Goal: Complete application form

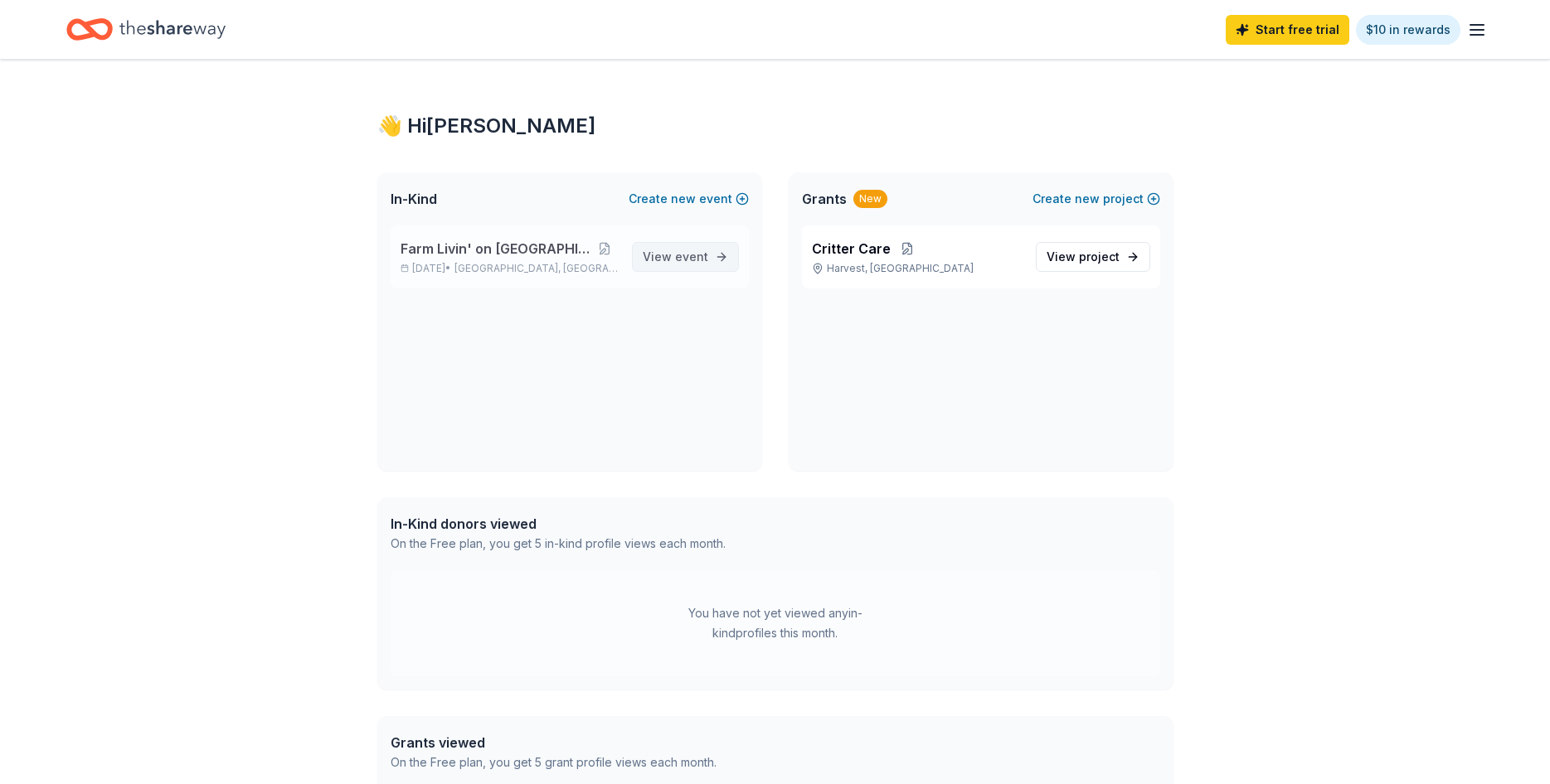
click at [693, 257] on span "event" at bounding box center [692, 256] width 33 height 14
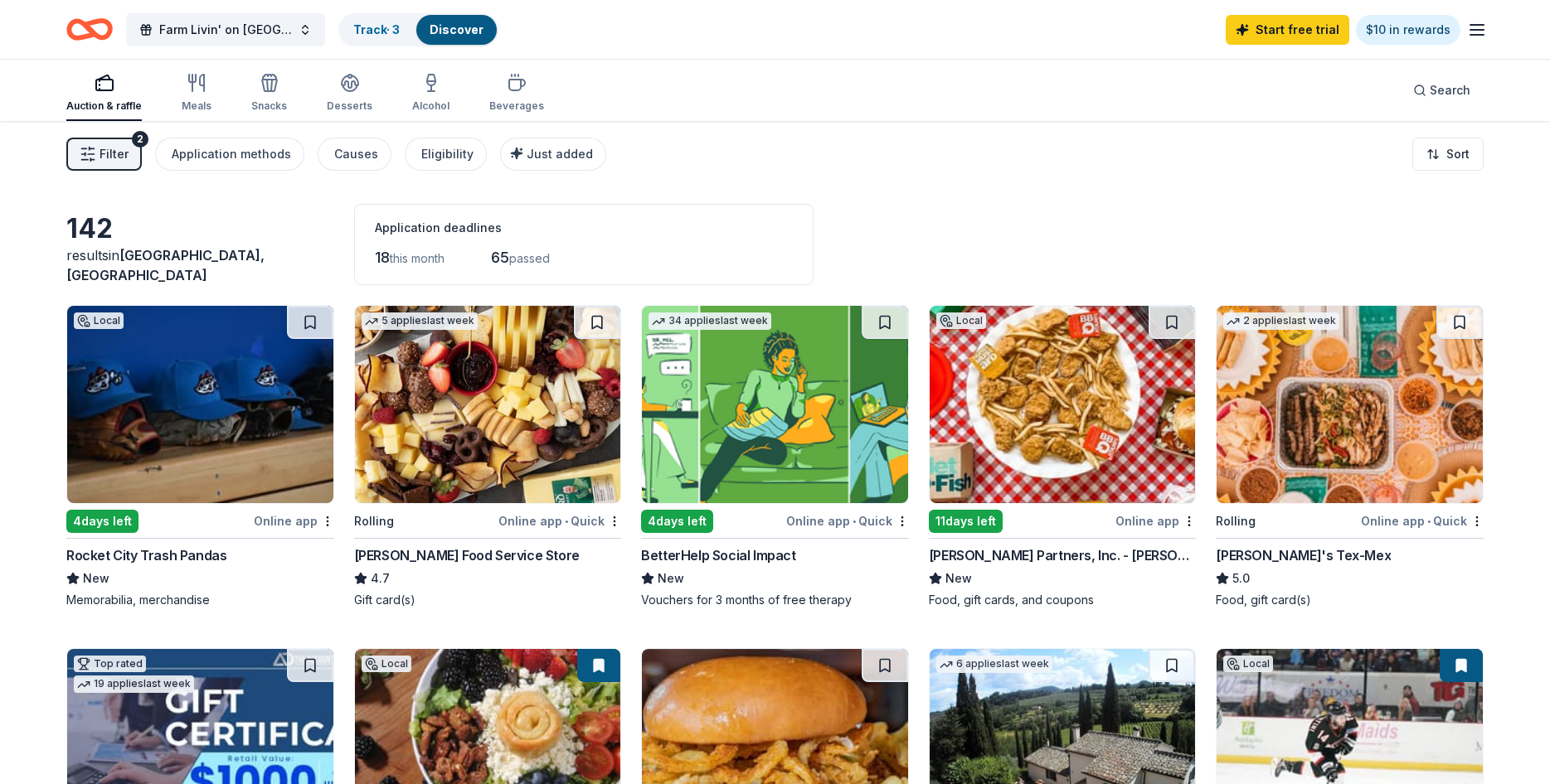
drag, startPoint x: 1014, startPoint y: 82, endPoint x: 937, endPoint y: 64, distance: 79.1
click at [981, 80] on div "Auction & raffle Meals Snacks Desserts Alcohol Beverages Search" at bounding box center [775, 90] width 1417 height 61
drag, startPoint x: 921, startPoint y: 69, endPoint x: 913, endPoint y: 70, distance: 8.1
click at [920, 69] on div "Auction & raffle Meals Snacks Desserts Alcohol Beverages Search" at bounding box center [775, 90] width 1417 height 61
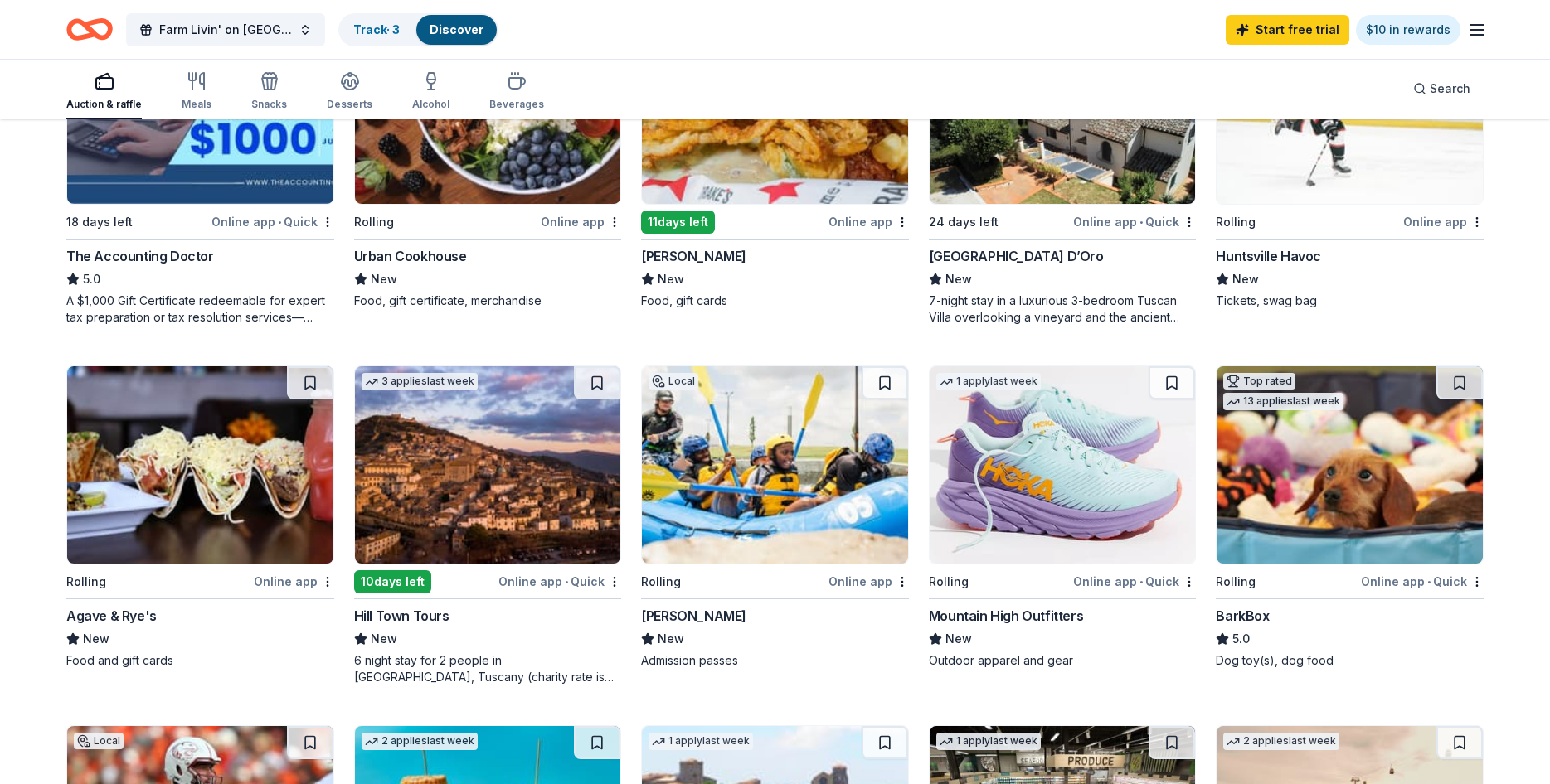
scroll to position [937, 0]
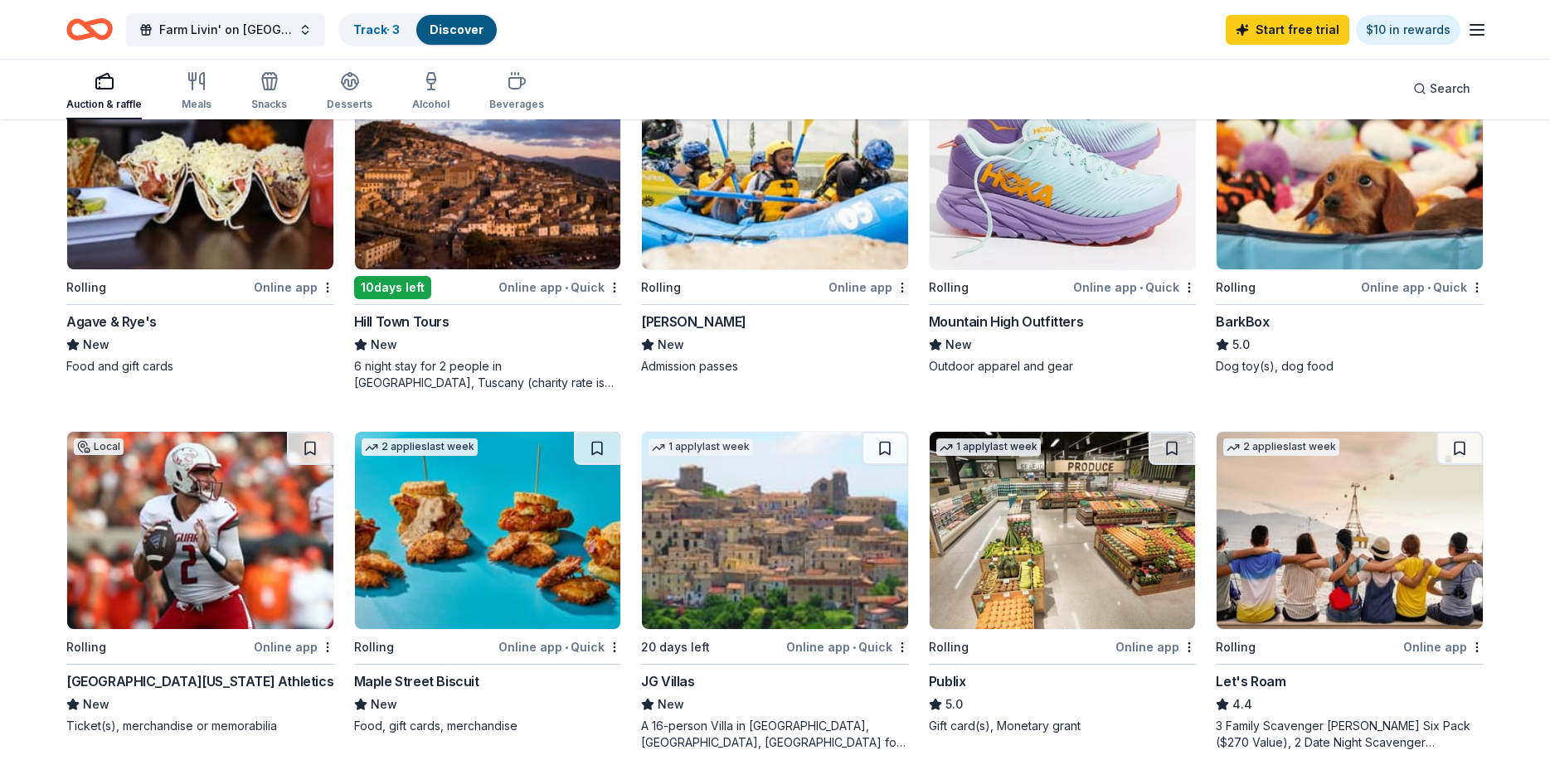
click at [747, 314] on div "[PERSON_NAME]" at bounding box center [694, 321] width 105 height 20
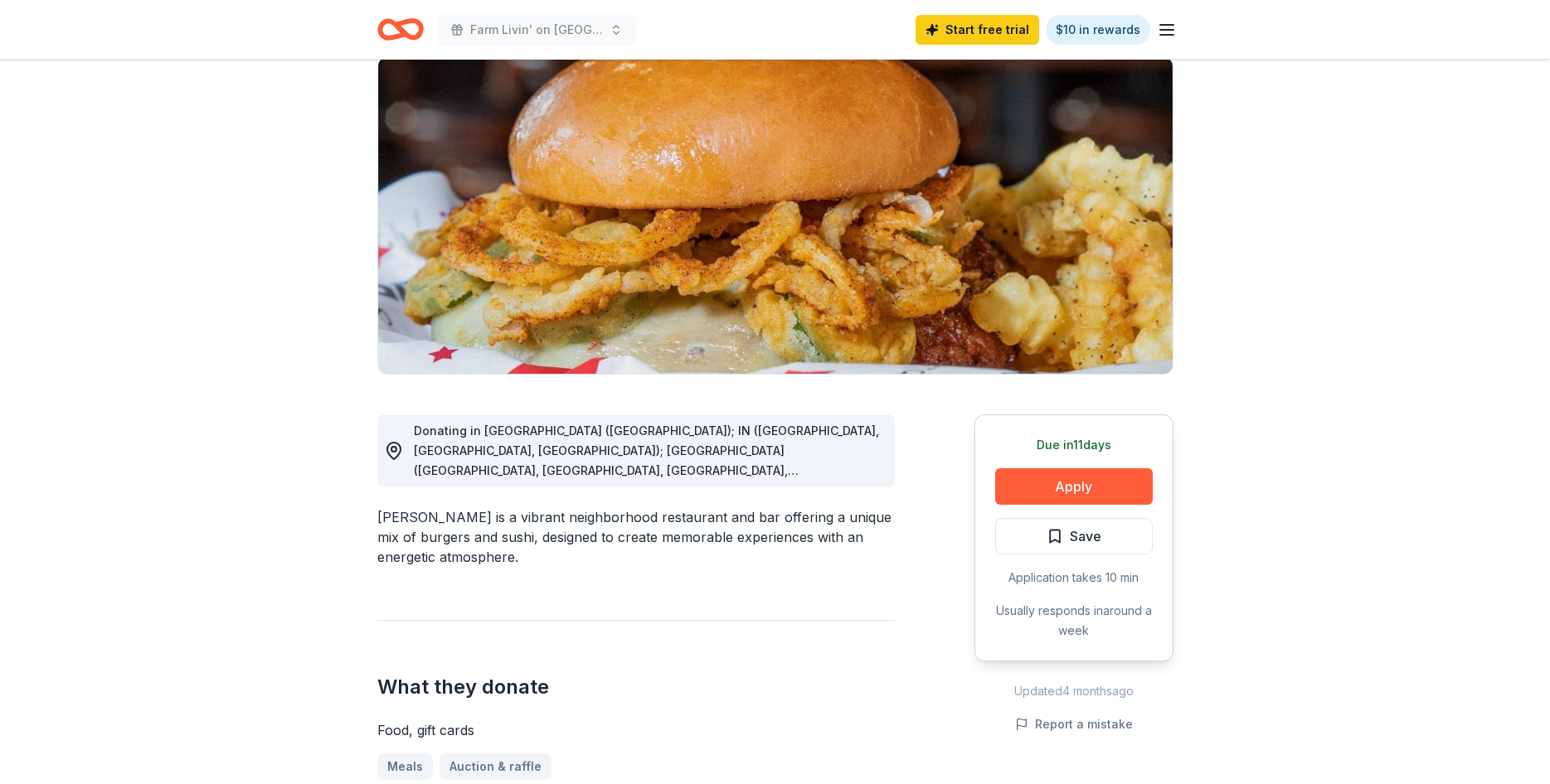
scroll to position [269, 0]
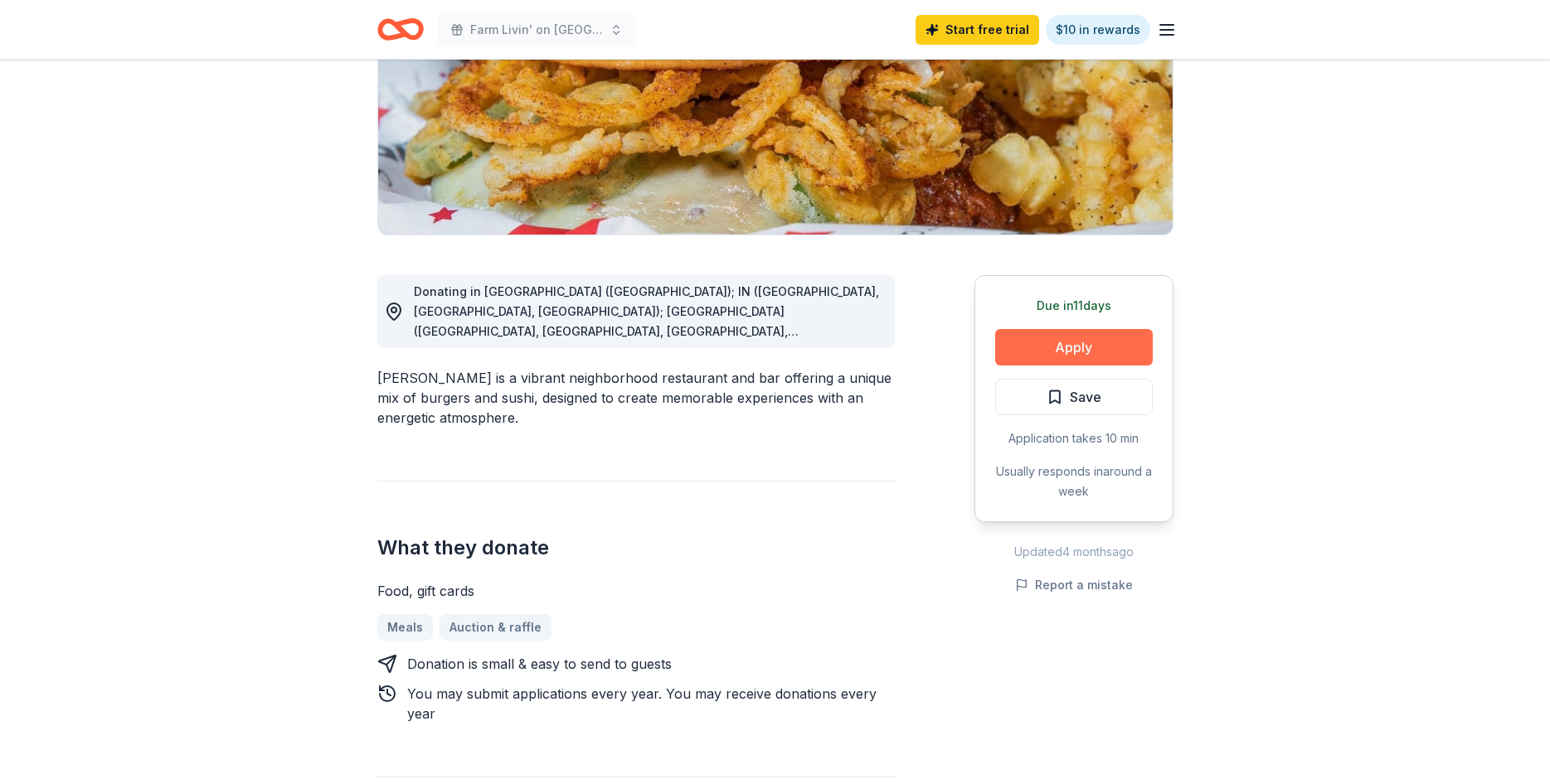
click at [1067, 347] on button "Apply" at bounding box center [1074, 347] width 157 height 37
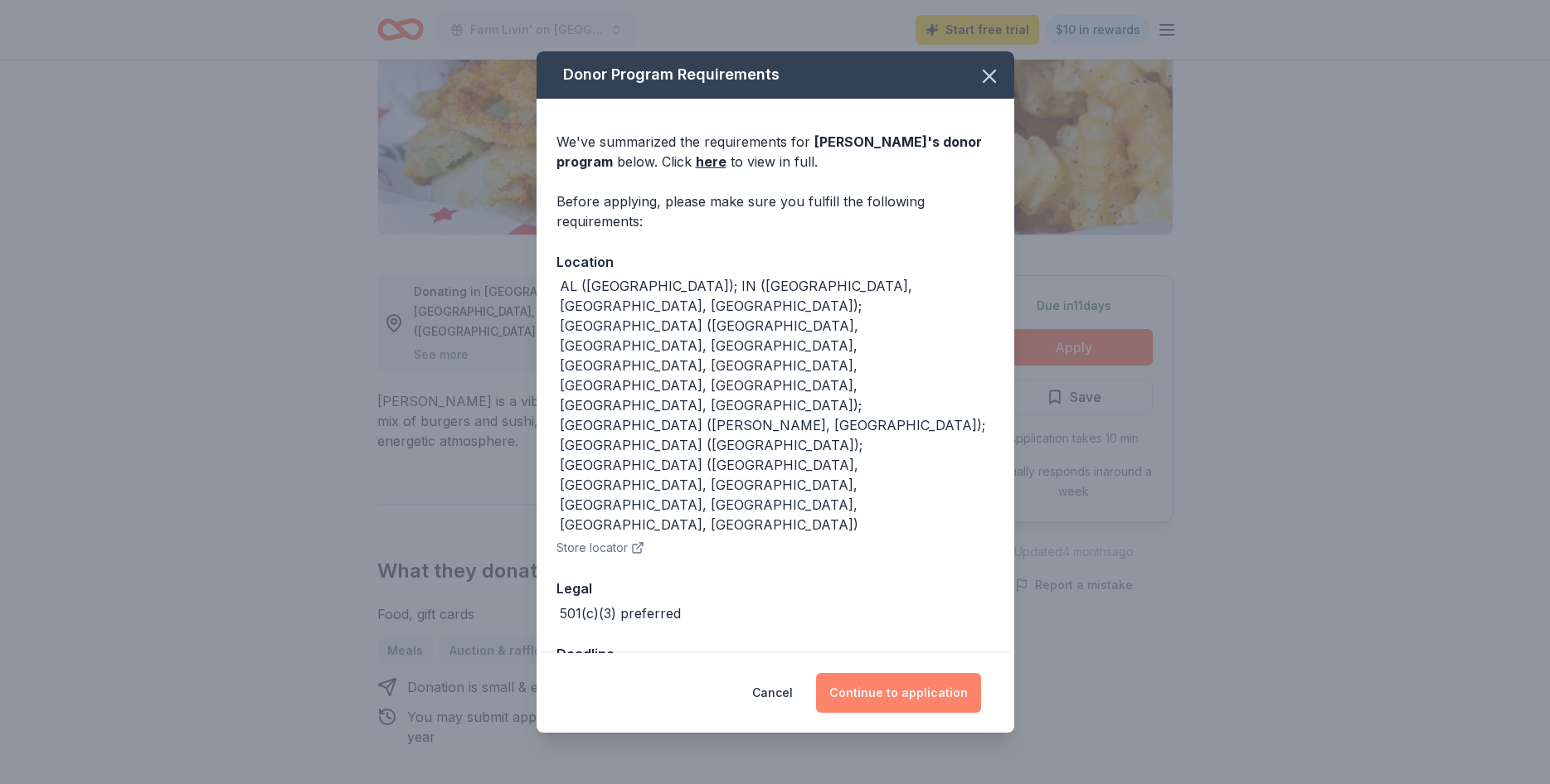
click at [945, 702] on button "Continue to application" at bounding box center [898, 693] width 165 height 40
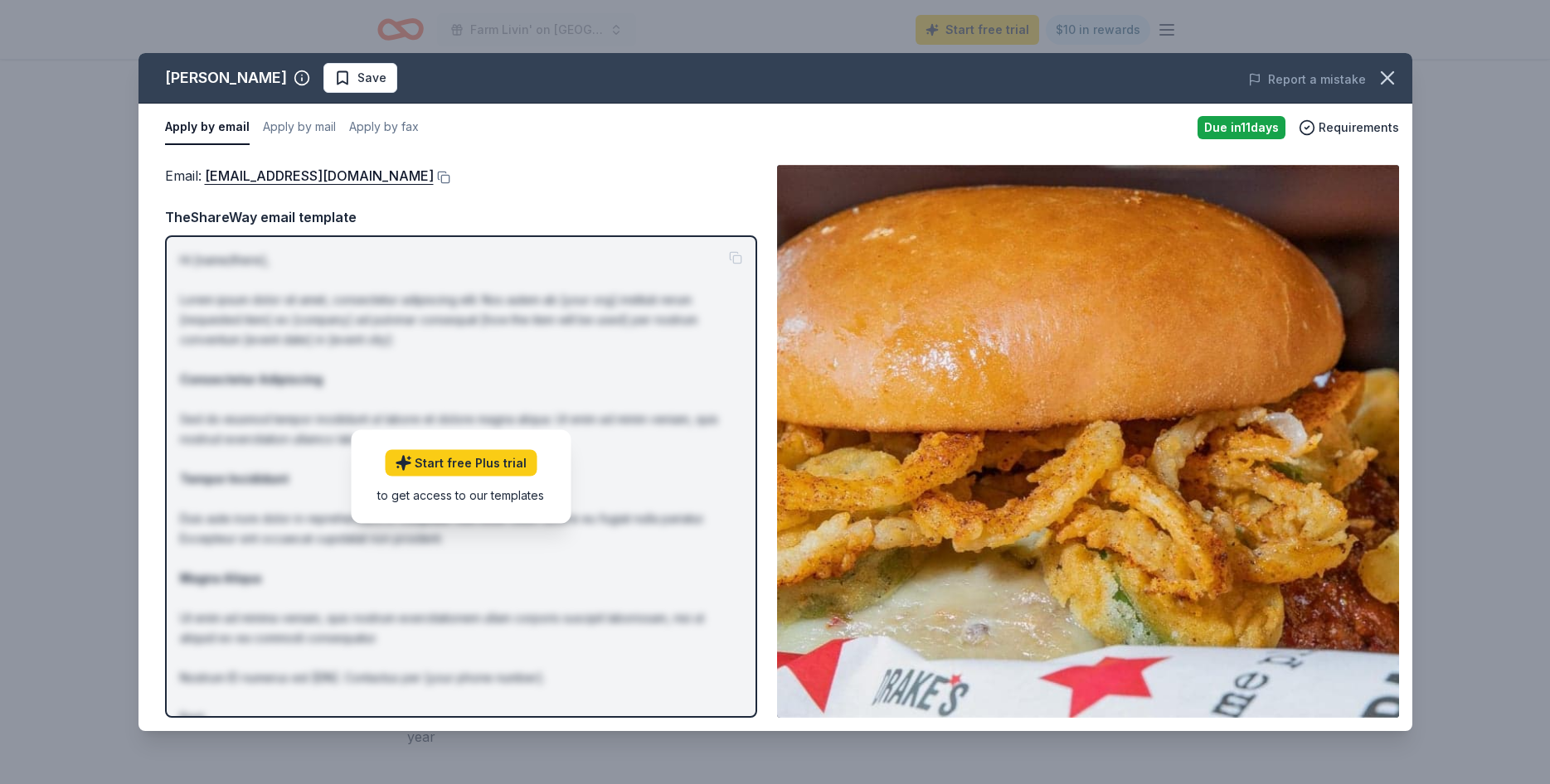
click at [339, 132] on div "Apply by email Apply by mail Apply by fax" at bounding box center [675, 128] width 1019 height 35
click at [304, 123] on button "Apply by mail" at bounding box center [299, 128] width 73 height 35
click at [379, 125] on button "Apply by fax" at bounding box center [384, 128] width 70 height 35
click at [193, 122] on button "Apply by email" at bounding box center [205, 128] width 81 height 35
click at [1385, 71] on icon "button" at bounding box center [1388, 77] width 23 height 23
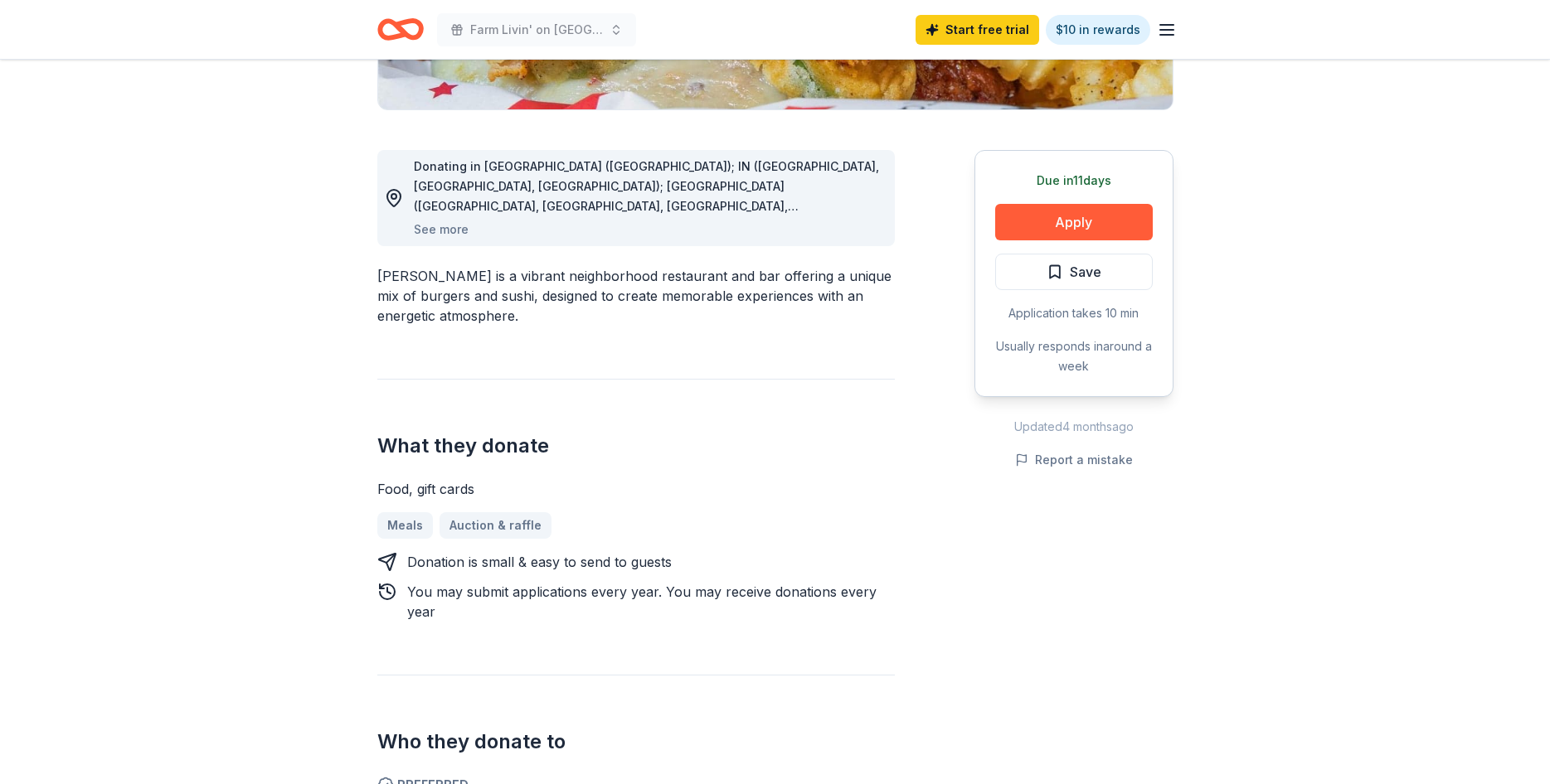
scroll to position [537, 0]
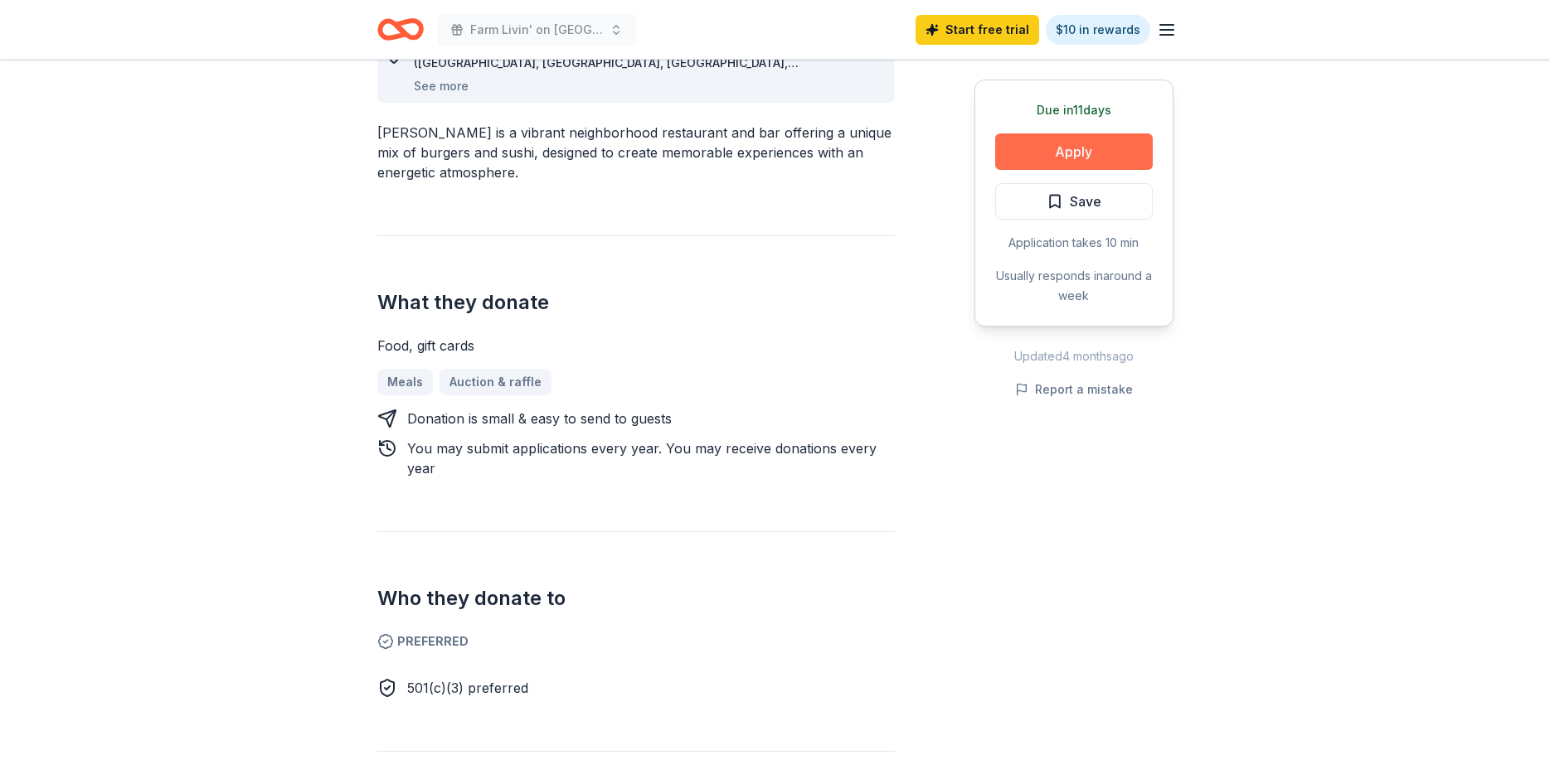
click at [1107, 139] on button "Apply" at bounding box center [1074, 151] width 157 height 37
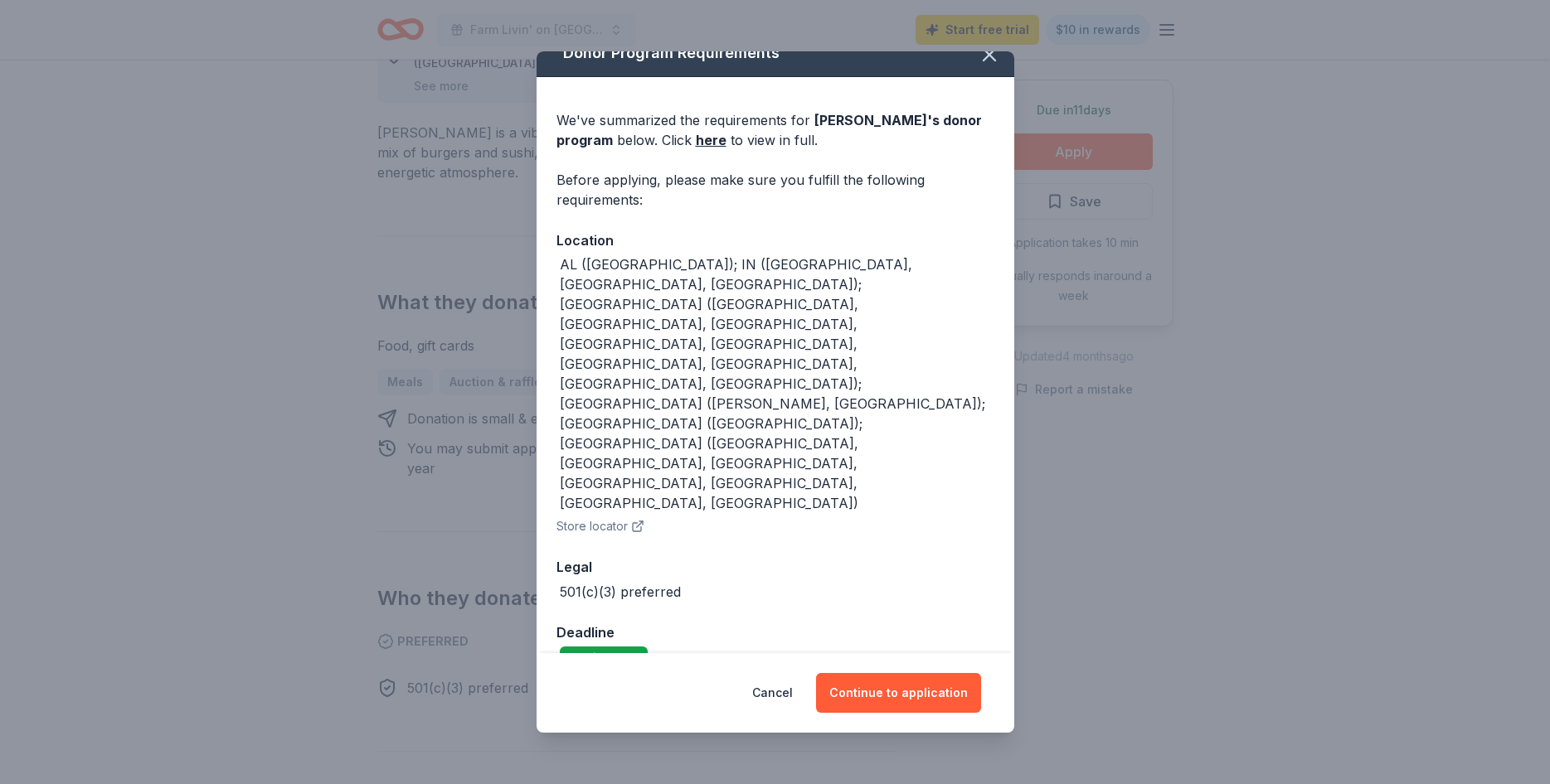
scroll to position [28, 0]
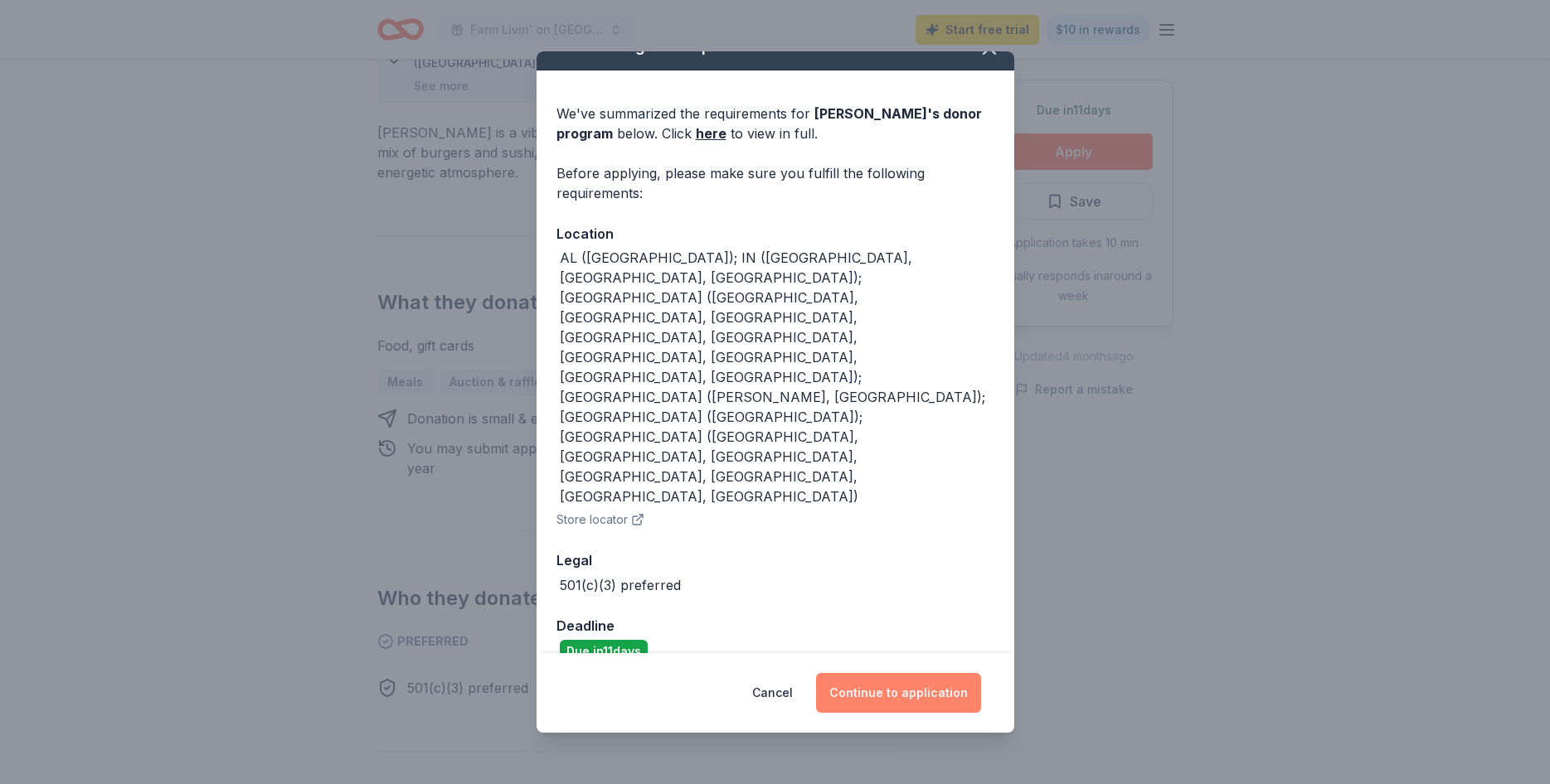
click at [951, 690] on button "Continue to application" at bounding box center [898, 693] width 165 height 40
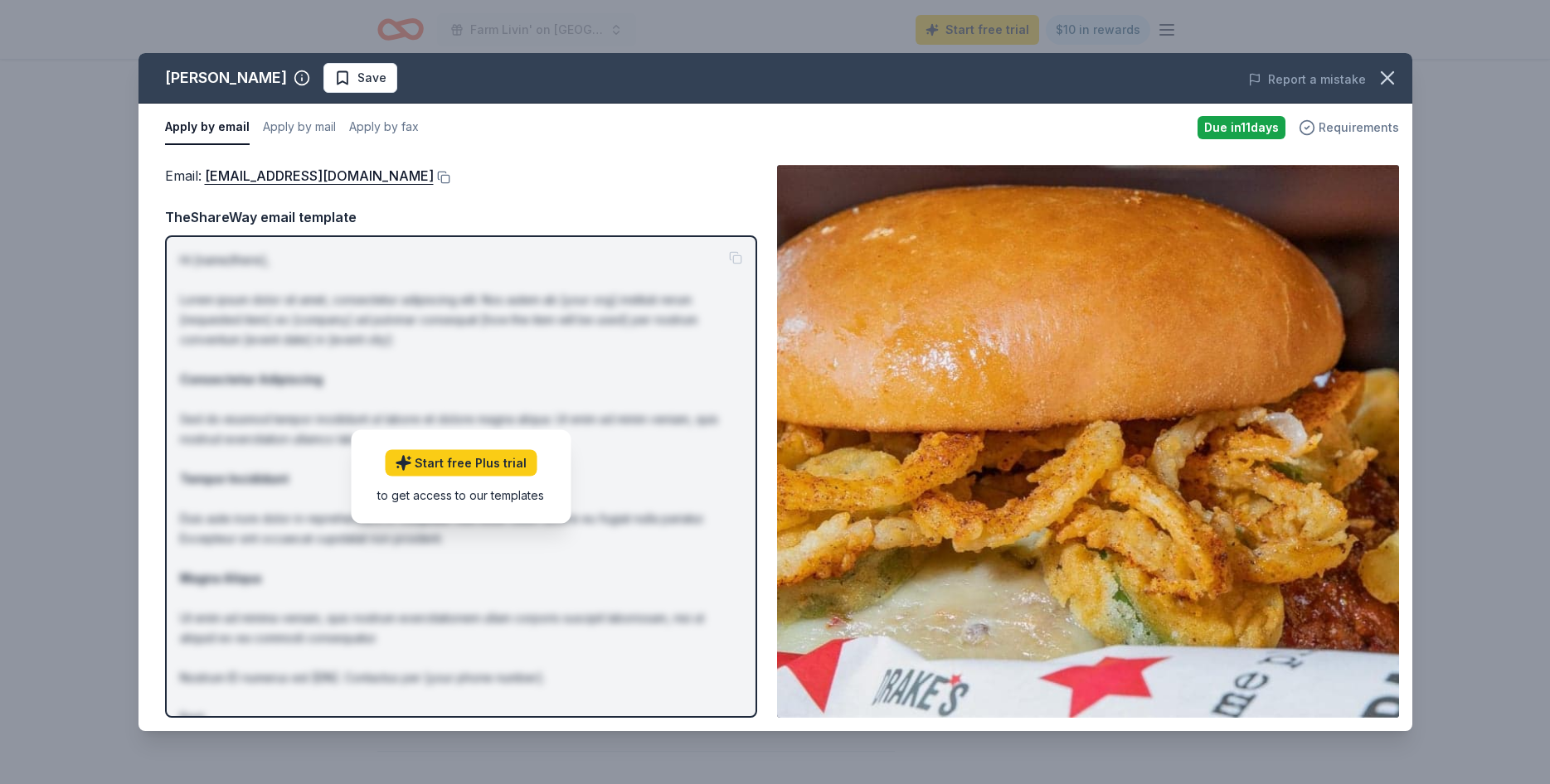
click at [1355, 128] on span "Requirements" at bounding box center [1359, 127] width 81 height 20
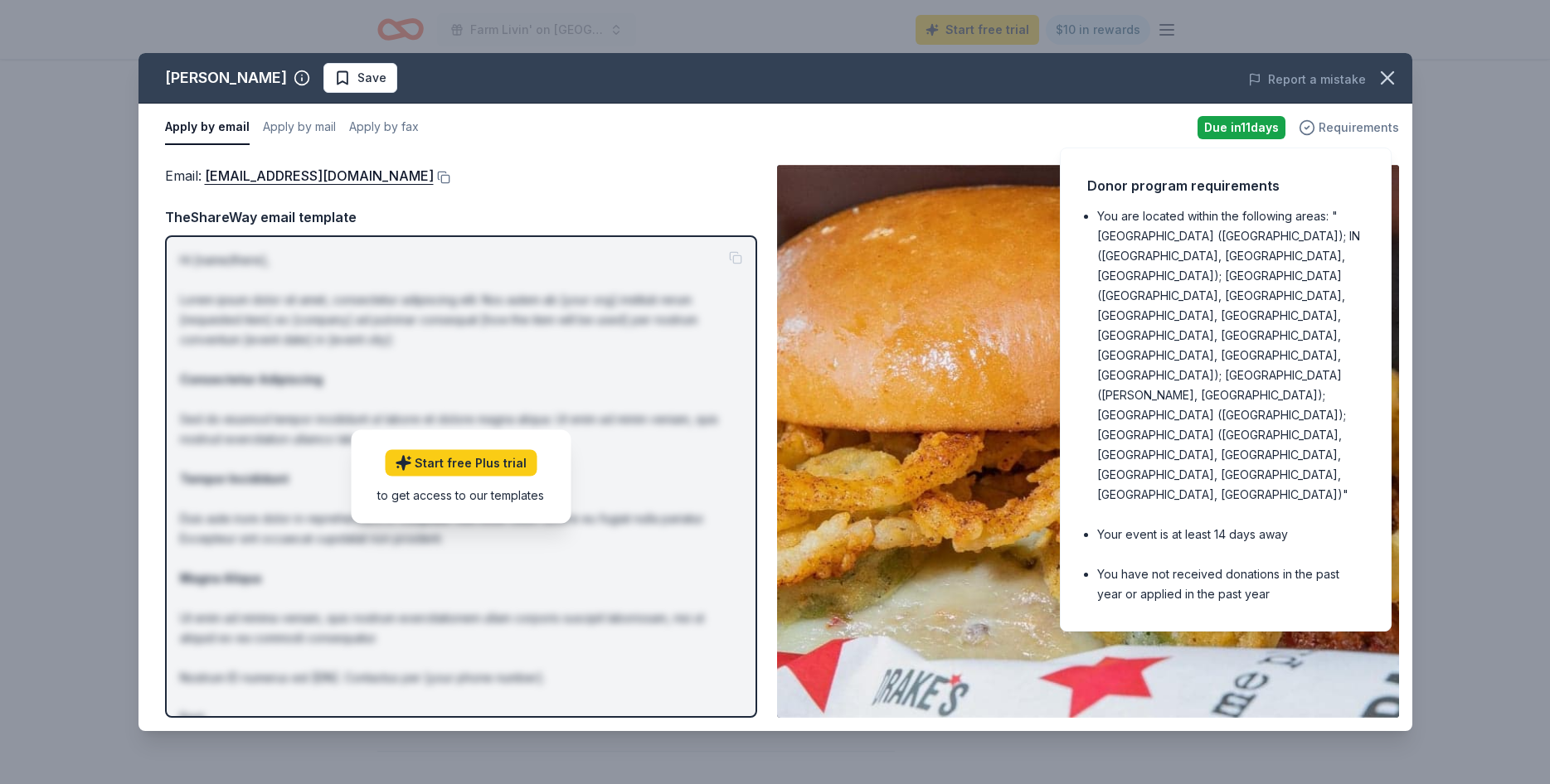
click at [1355, 128] on span "Requirements" at bounding box center [1359, 127] width 81 height 20
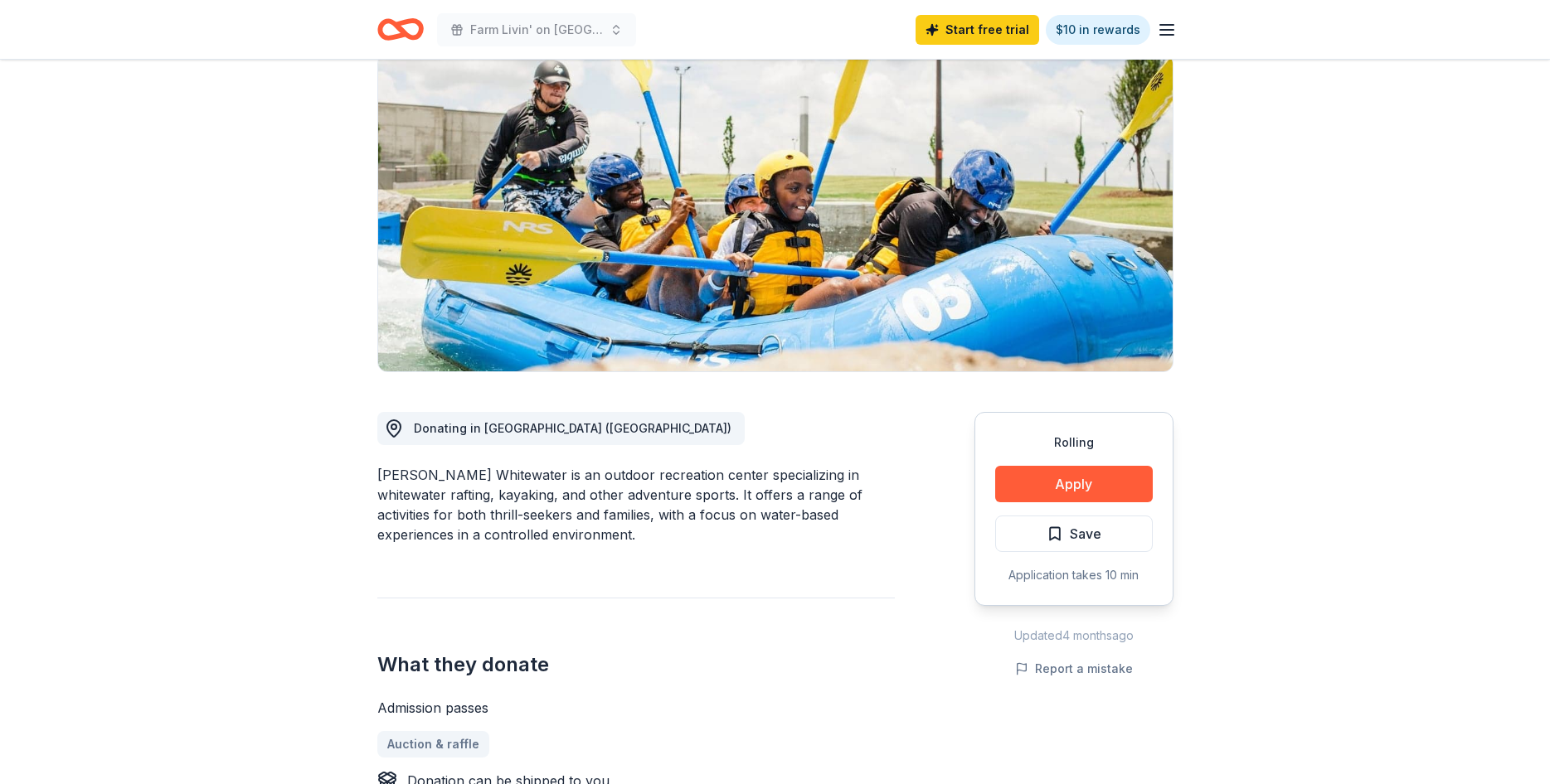
scroll to position [269, 0]
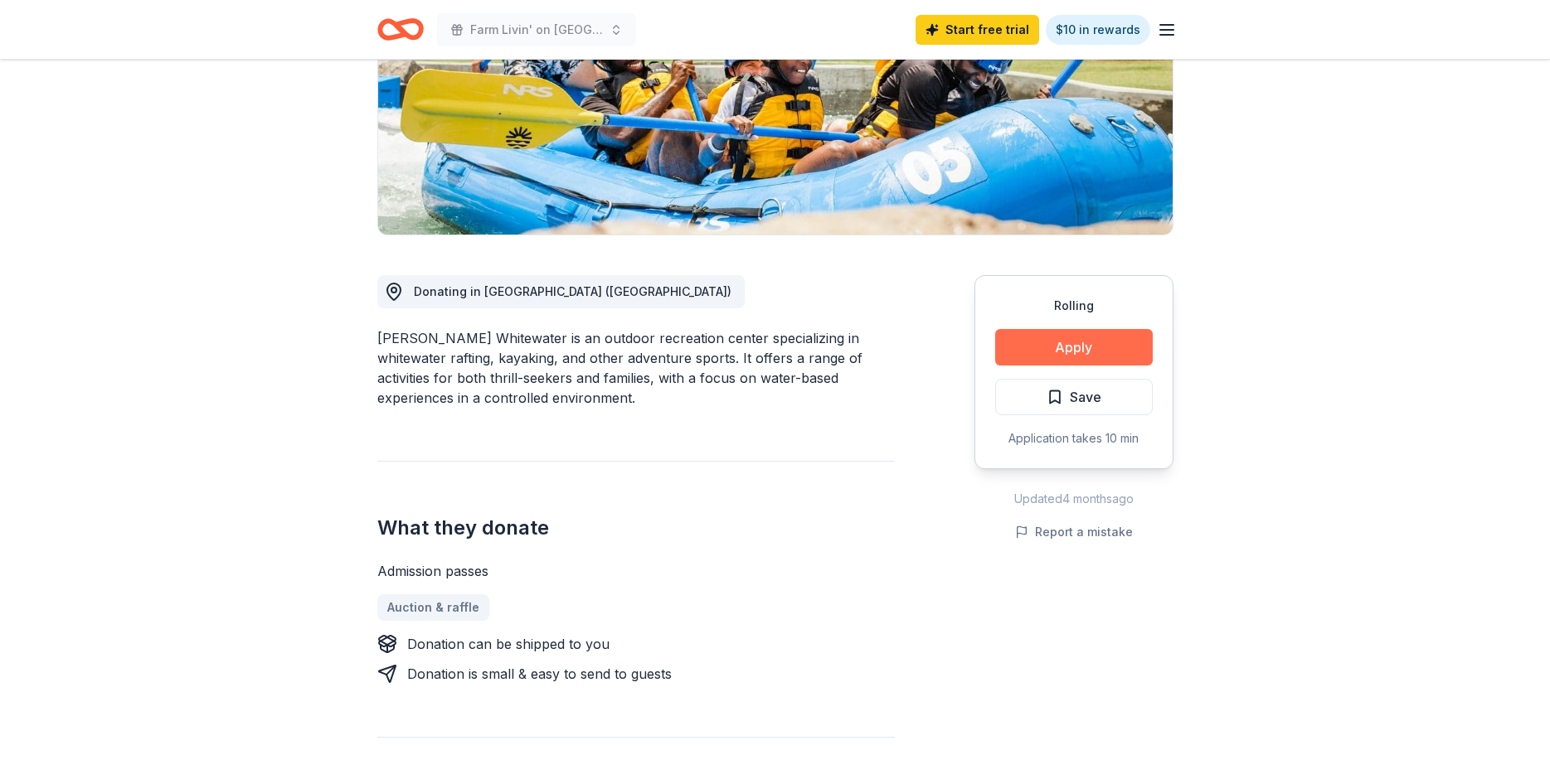
click at [1075, 349] on button "Apply" at bounding box center [1074, 347] width 157 height 37
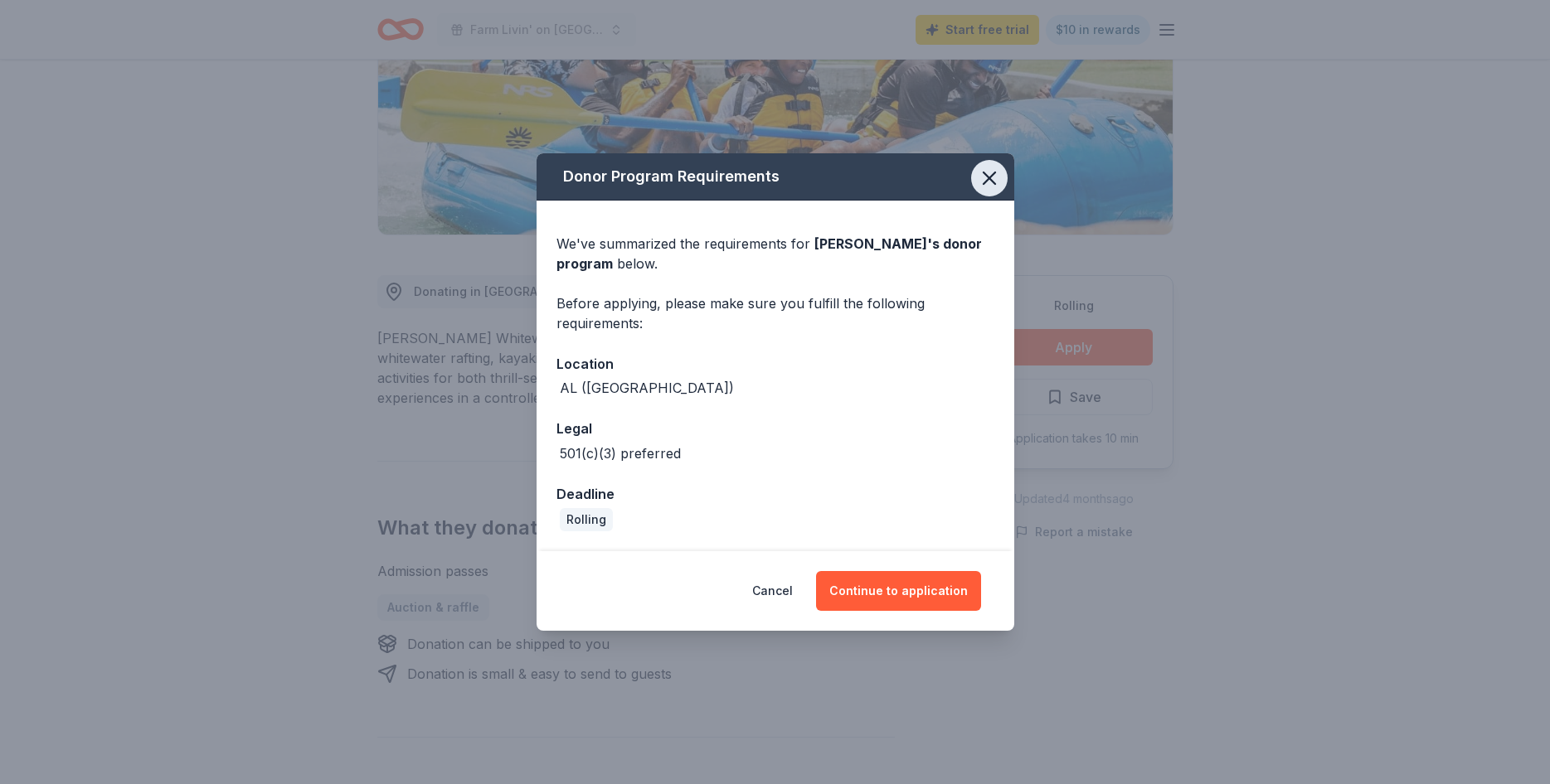
click at [994, 176] on icon "button" at bounding box center [989, 178] width 23 height 23
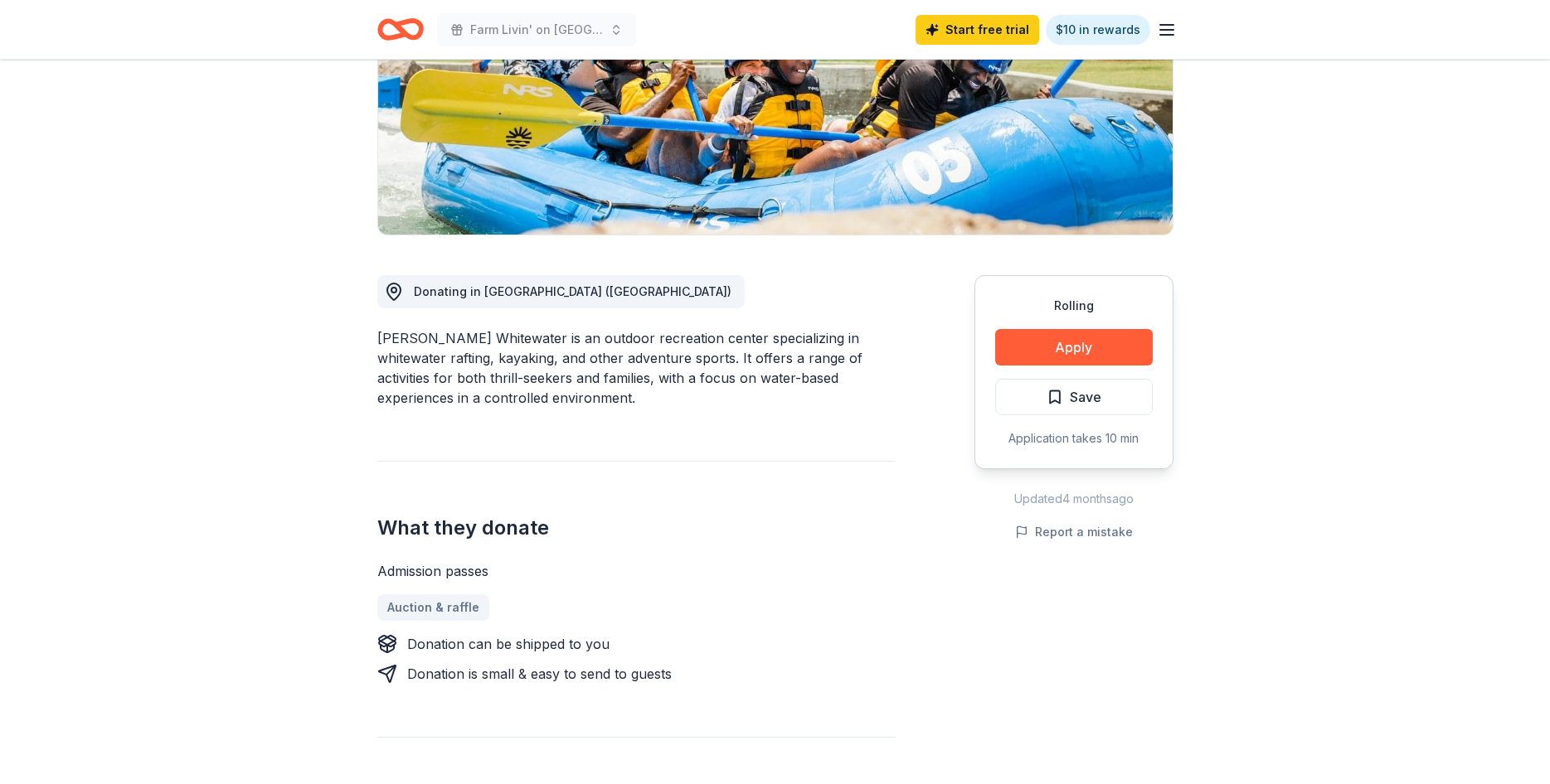
click at [1063, 322] on div "Rolling Apply Save Application takes 10 min" at bounding box center [1074, 372] width 199 height 194
click at [1061, 348] on button "Apply" at bounding box center [1074, 347] width 157 height 37
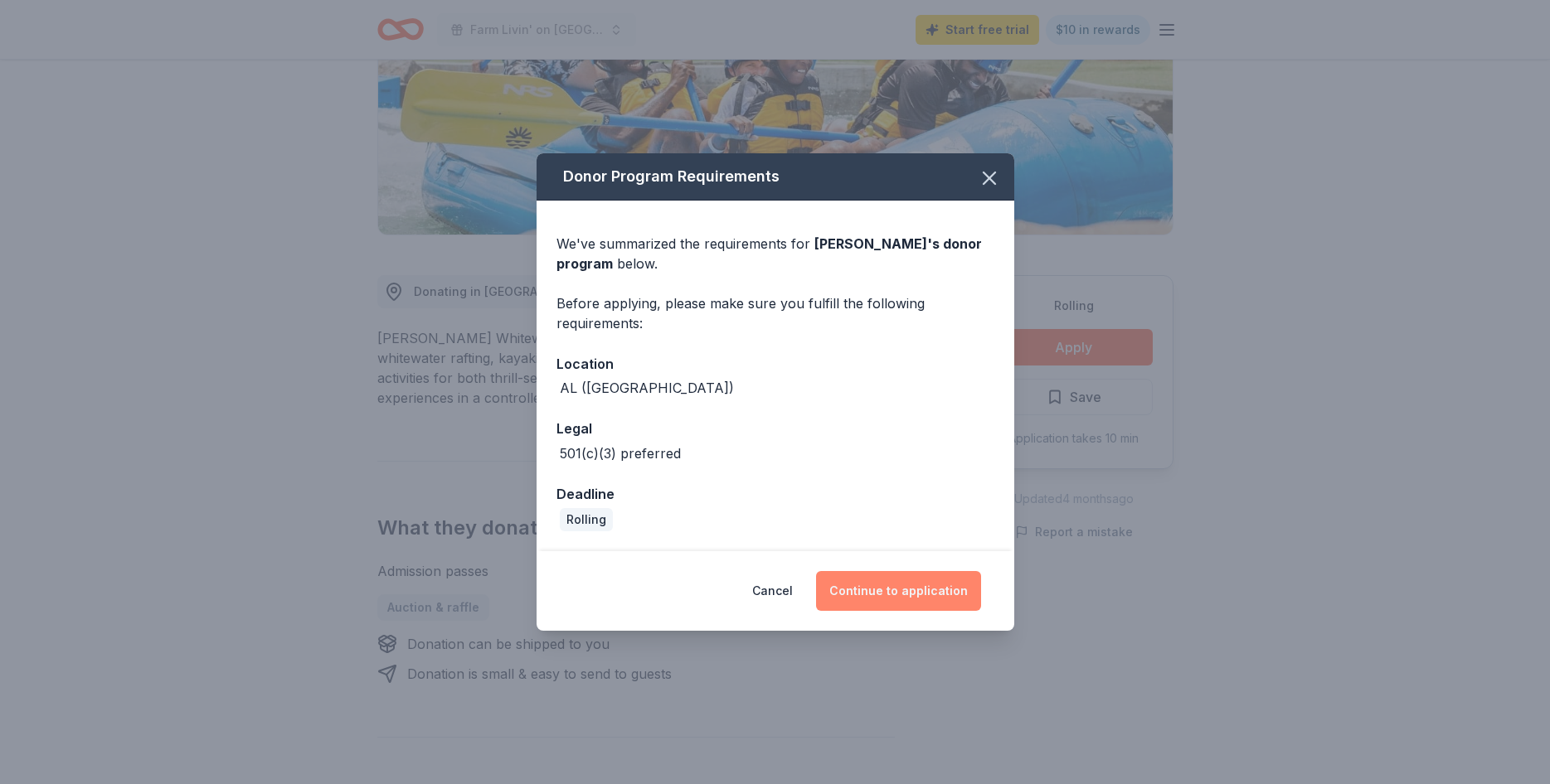
click at [915, 594] on button "Continue to application" at bounding box center [898, 591] width 165 height 40
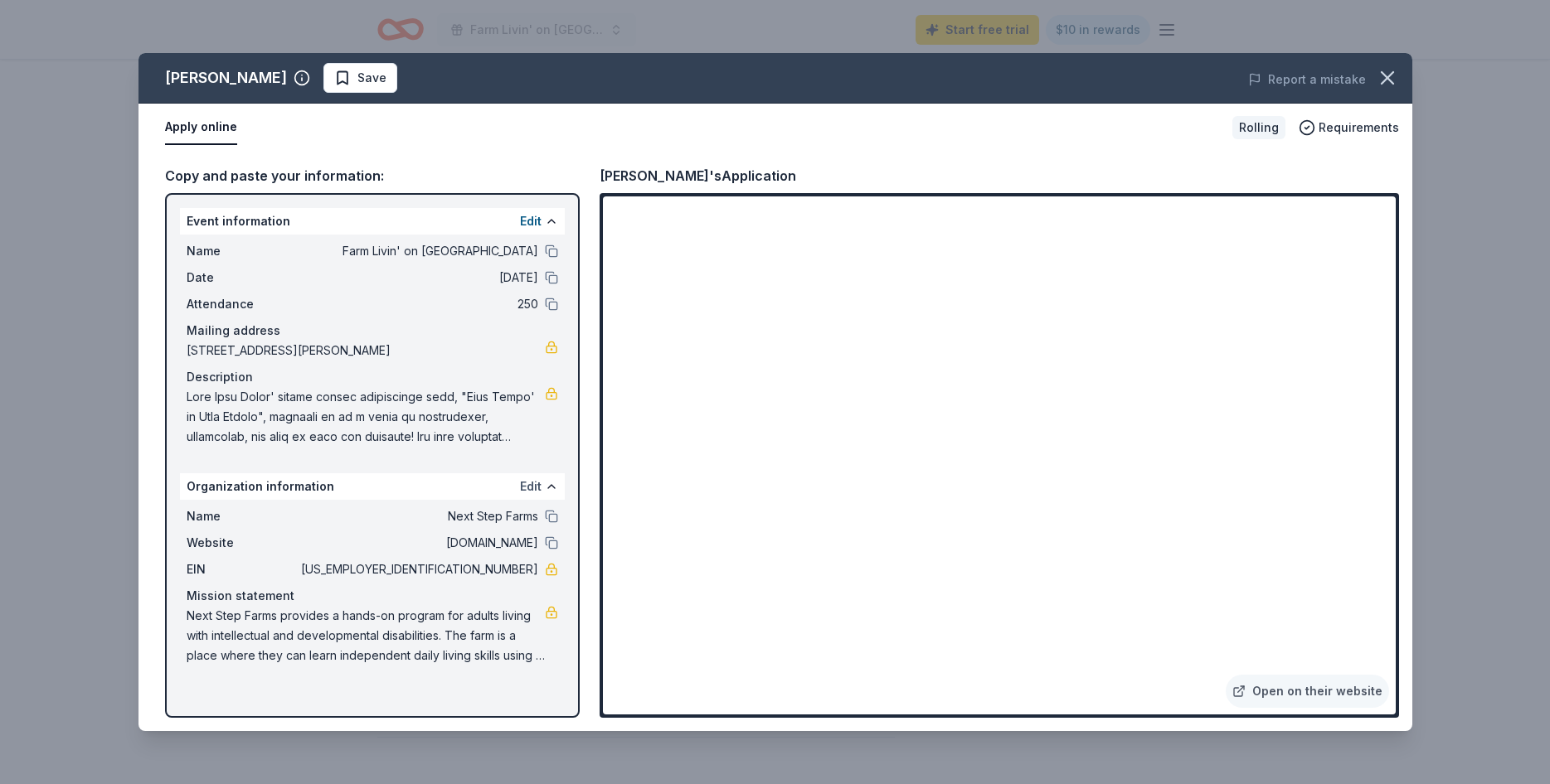
click at [532, 486] on button "Edit" at bounding box center [530, 486] width 21 height 20
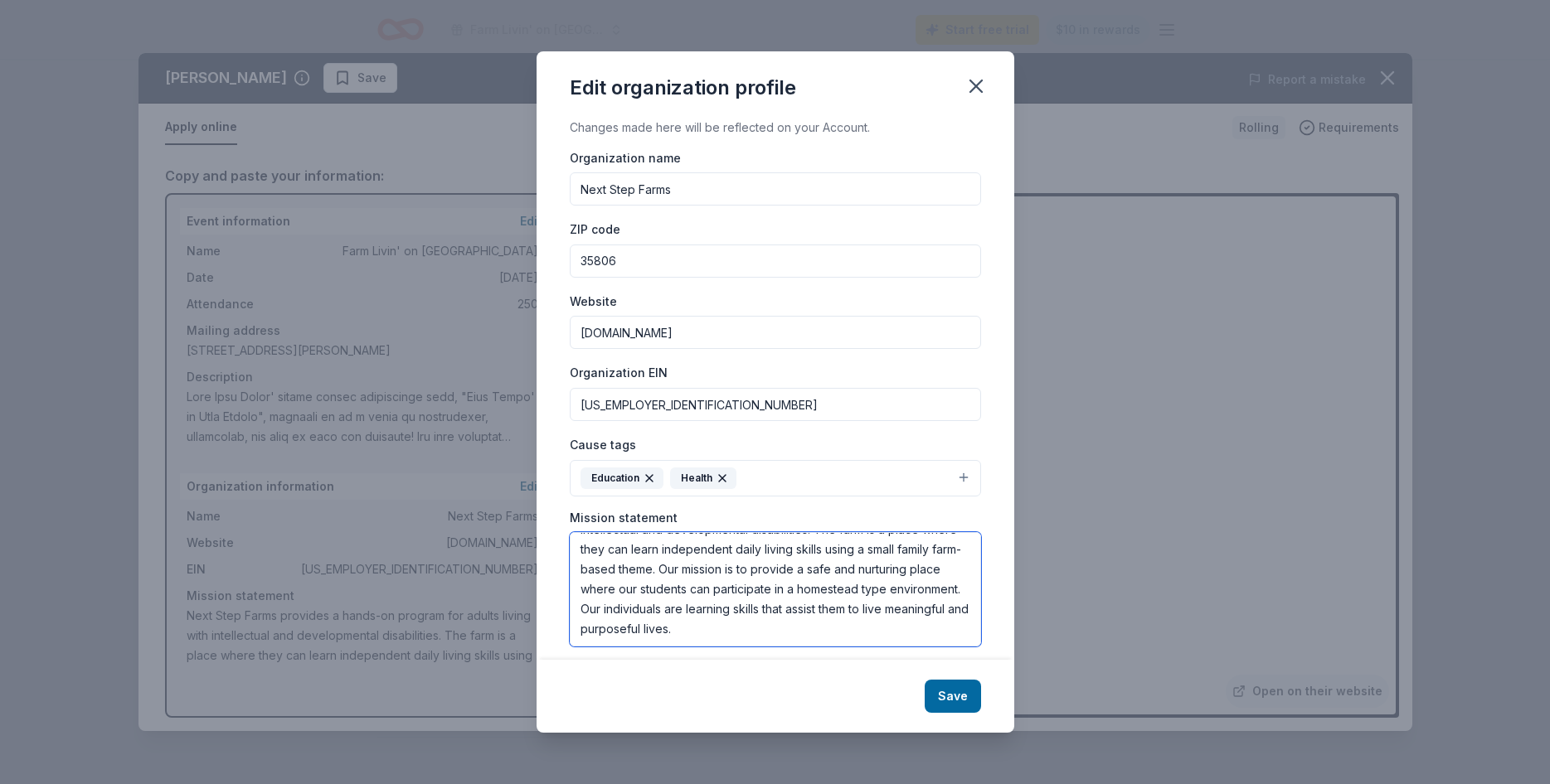
scroll to position [0, 0]
drag, startPoint x: 708, startPoint y: 632, endPoint x: 509, endPoint y: 469, distance: 257.2
click at [570, 532] on textarea "Next Step Farms provides a hands-on program for adults living with intellectual…" at bounding box center [776, 589] width 412 height 115
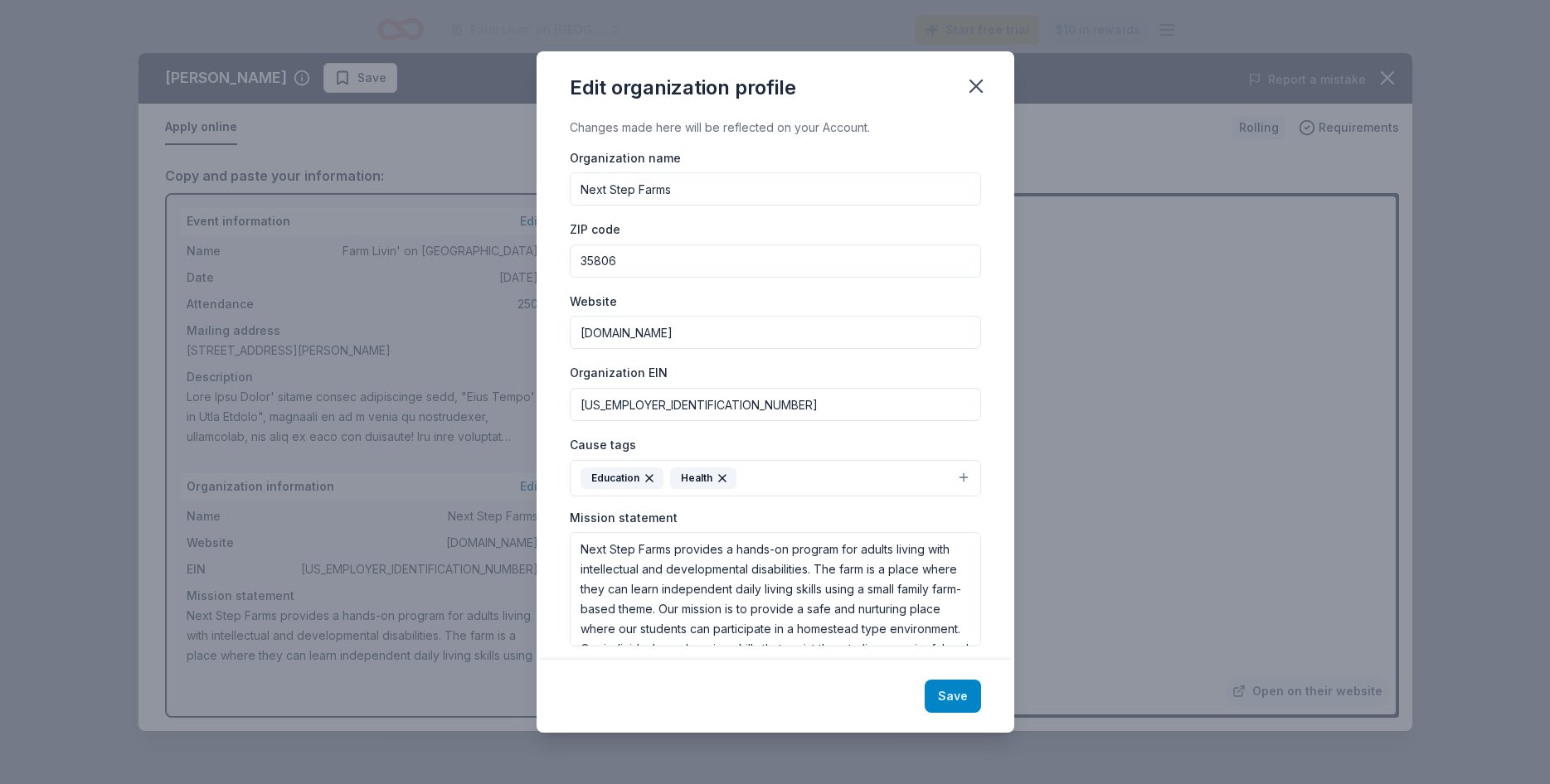
click at [946, 707] on button "Save" at bounding box center [953, 696] width 56 height 33
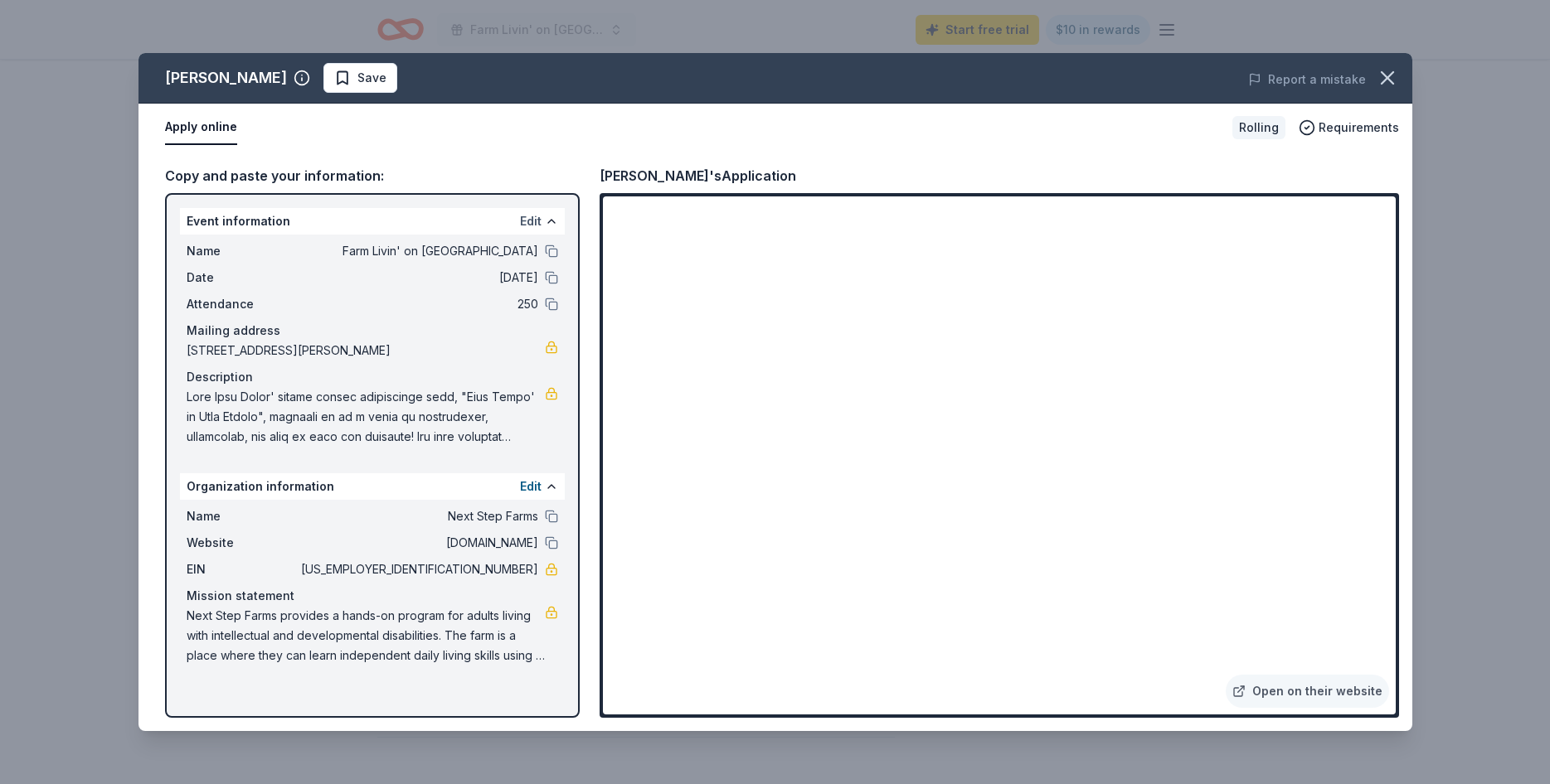
click at [534, 221] on button "Edit" at bounding box center [530, 221] width 21 height 20
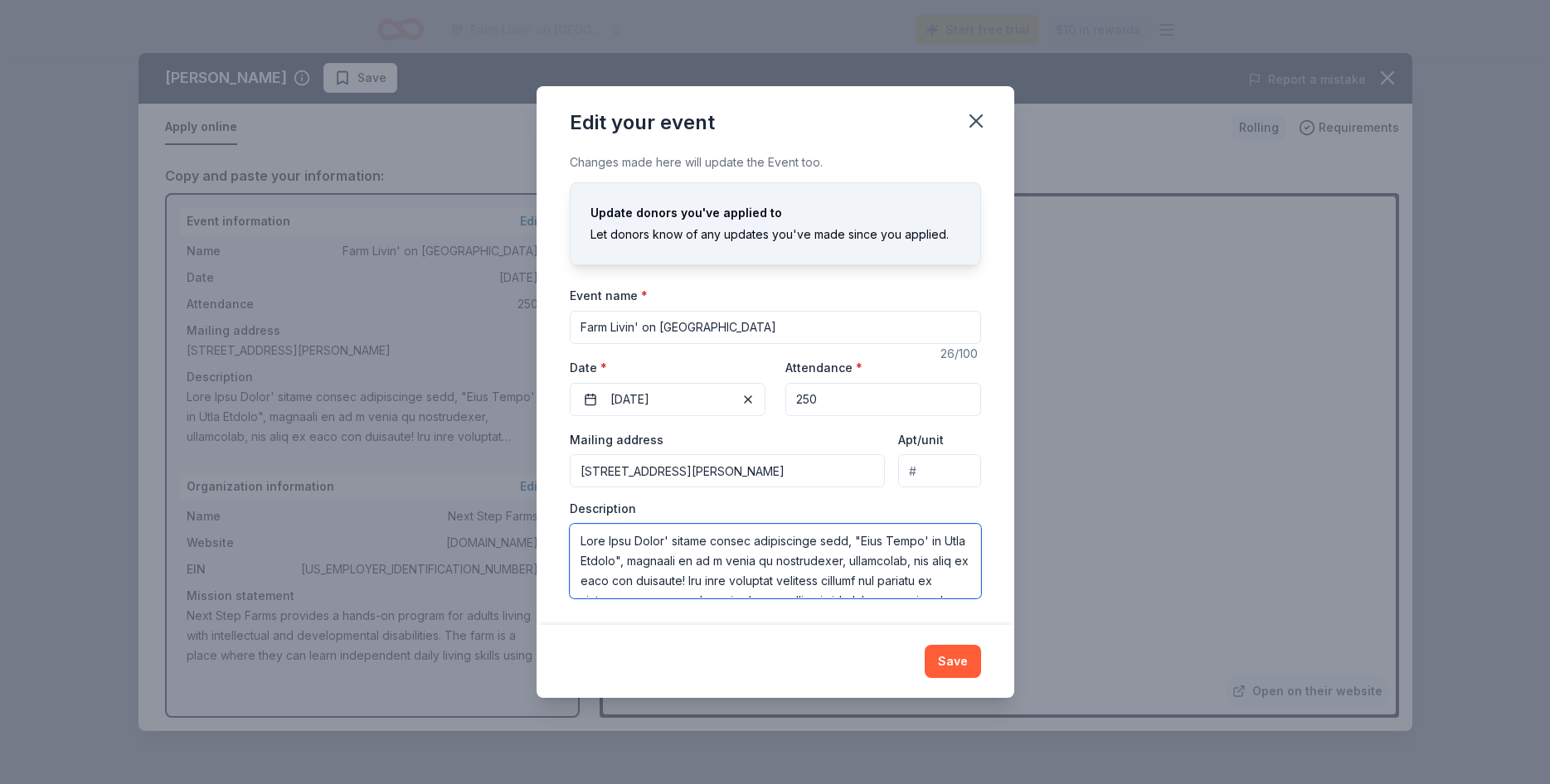
drag, startPoint x: 724, startPoint y: 580, endPoint x: 439, endPoint y: 327, distance: 381.1
click at [570, 524] on textarea at bounding box center [776, 561] width 412 height 75
click at [960, 665] on button "Save" at bounding box center [953, 662] width 56 height 33
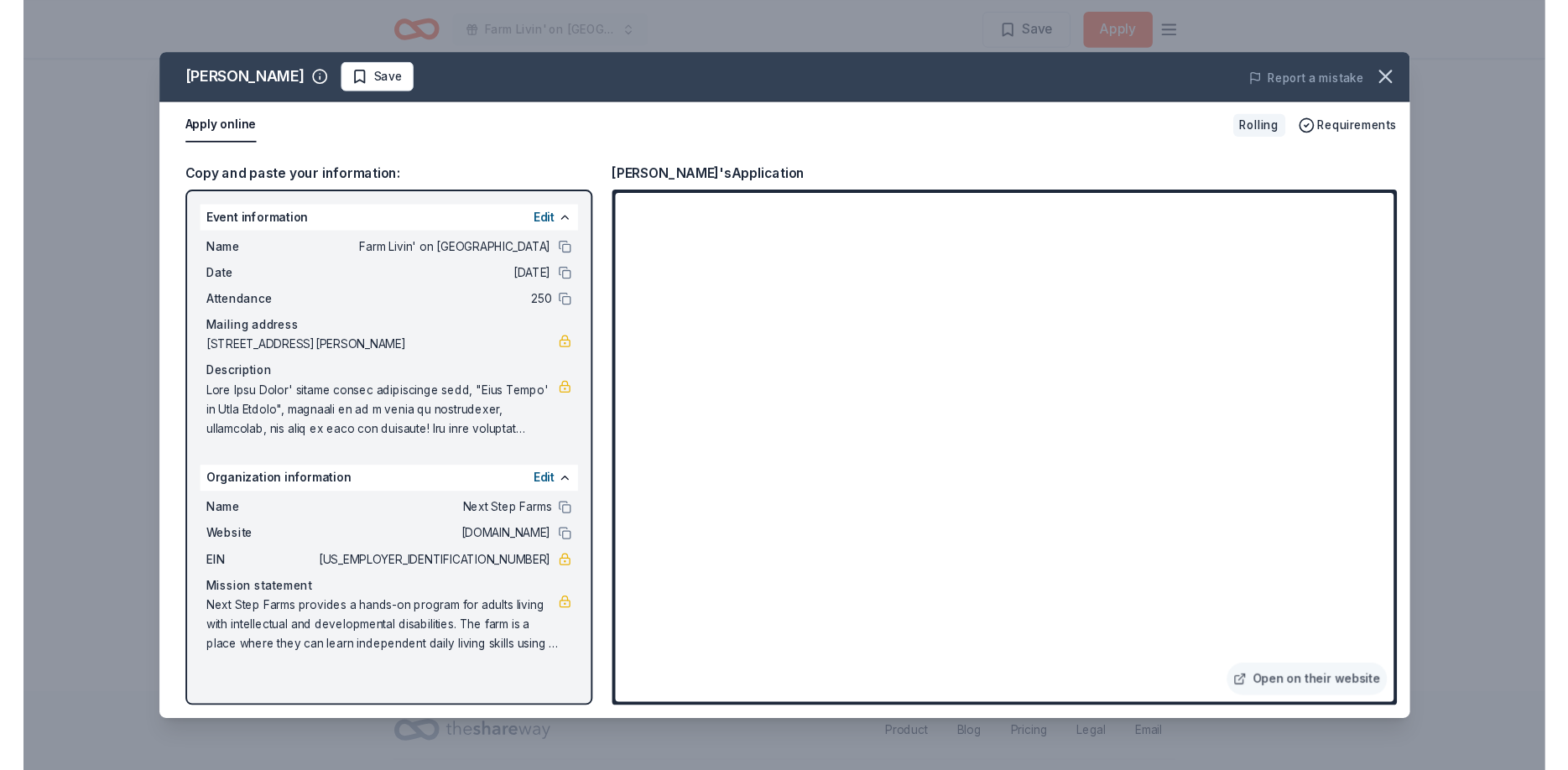
scroll to position [1700, 0]
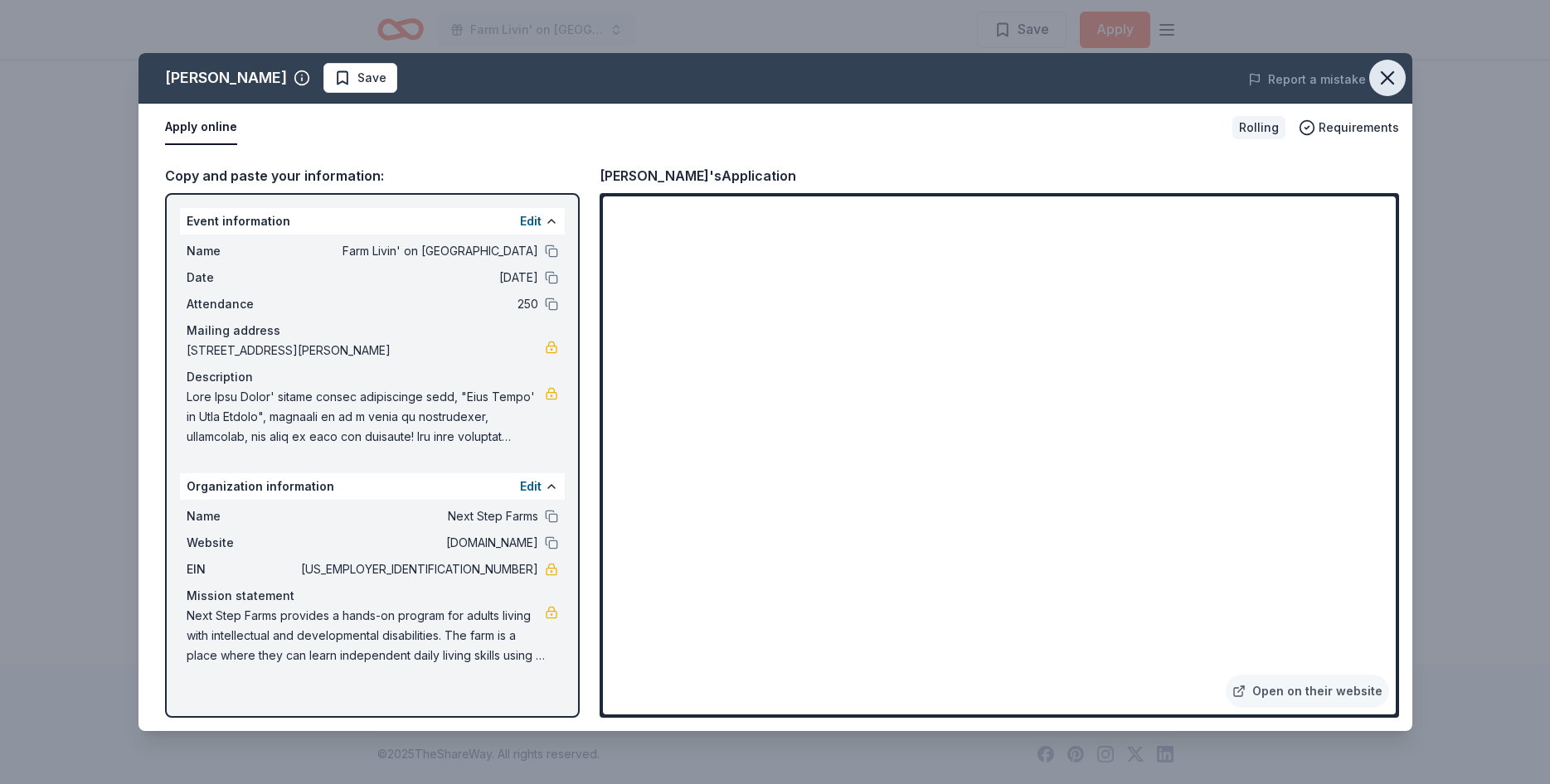
click at [1385, 76] on icon "button" at bounding box center [1388, 78] width 12 height 12
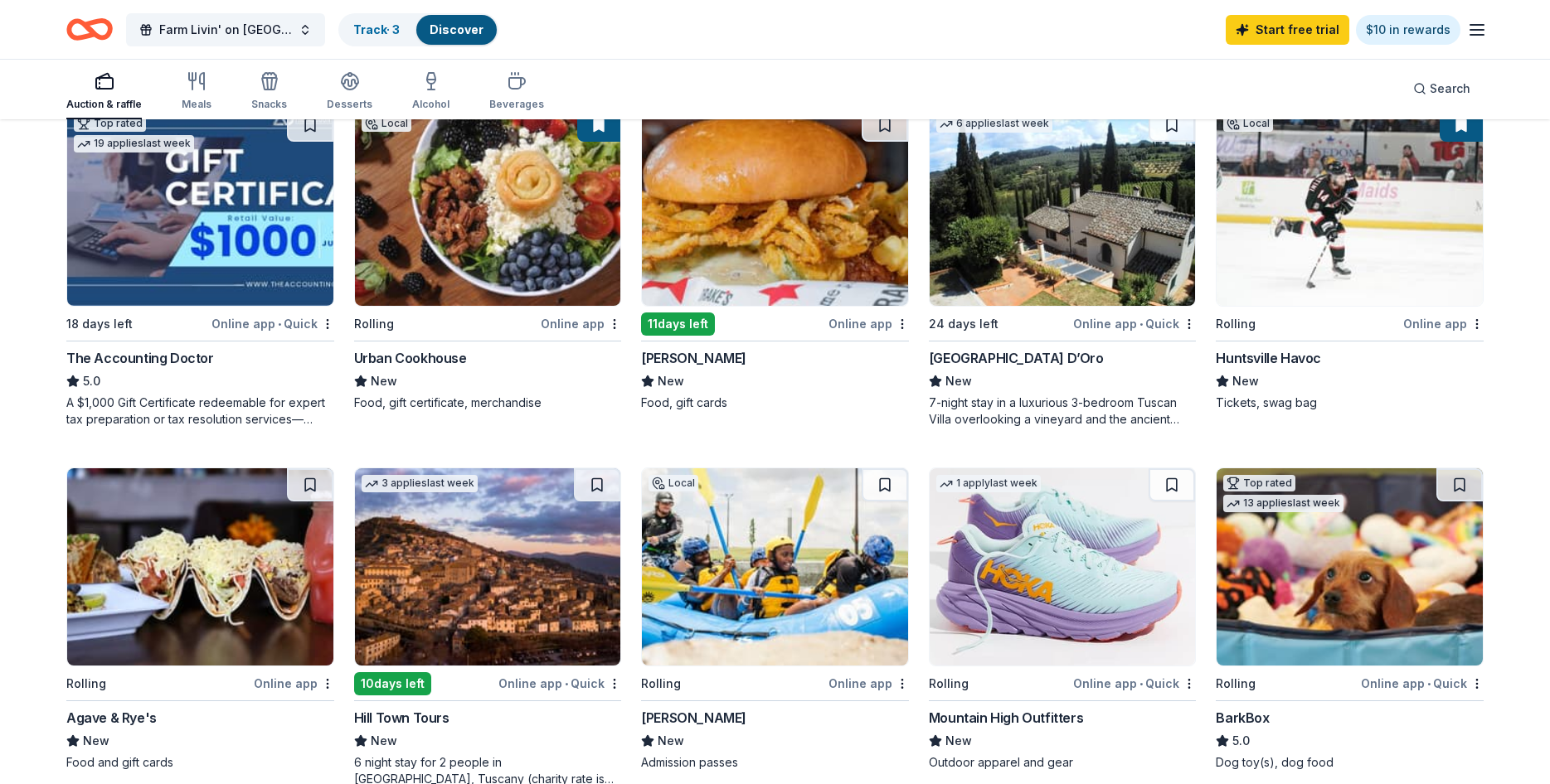
scroll to position [605, 0]
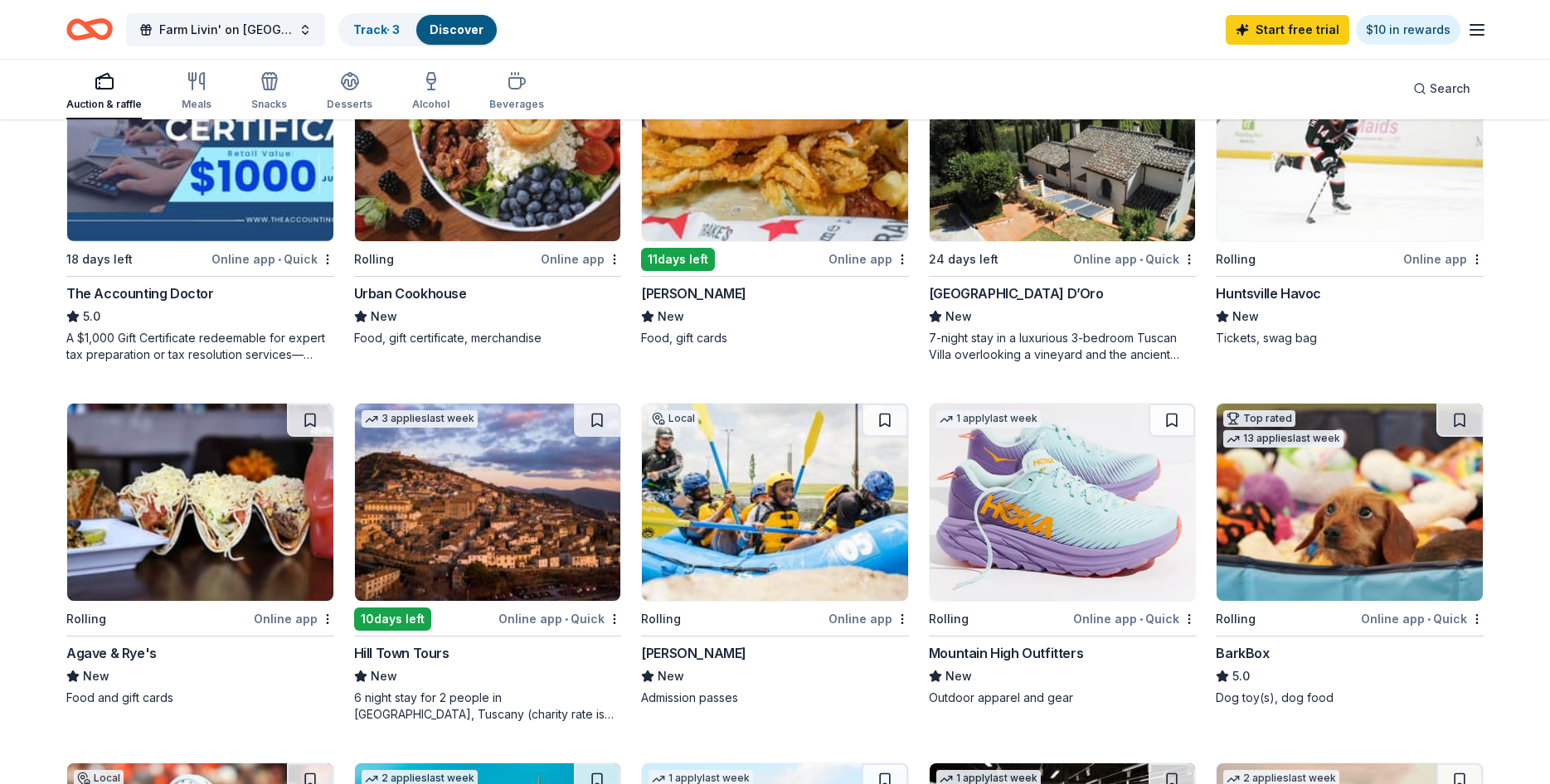
click at [279, 624] on div "Online app" at bounding box center [293, 619] width 81 height 20
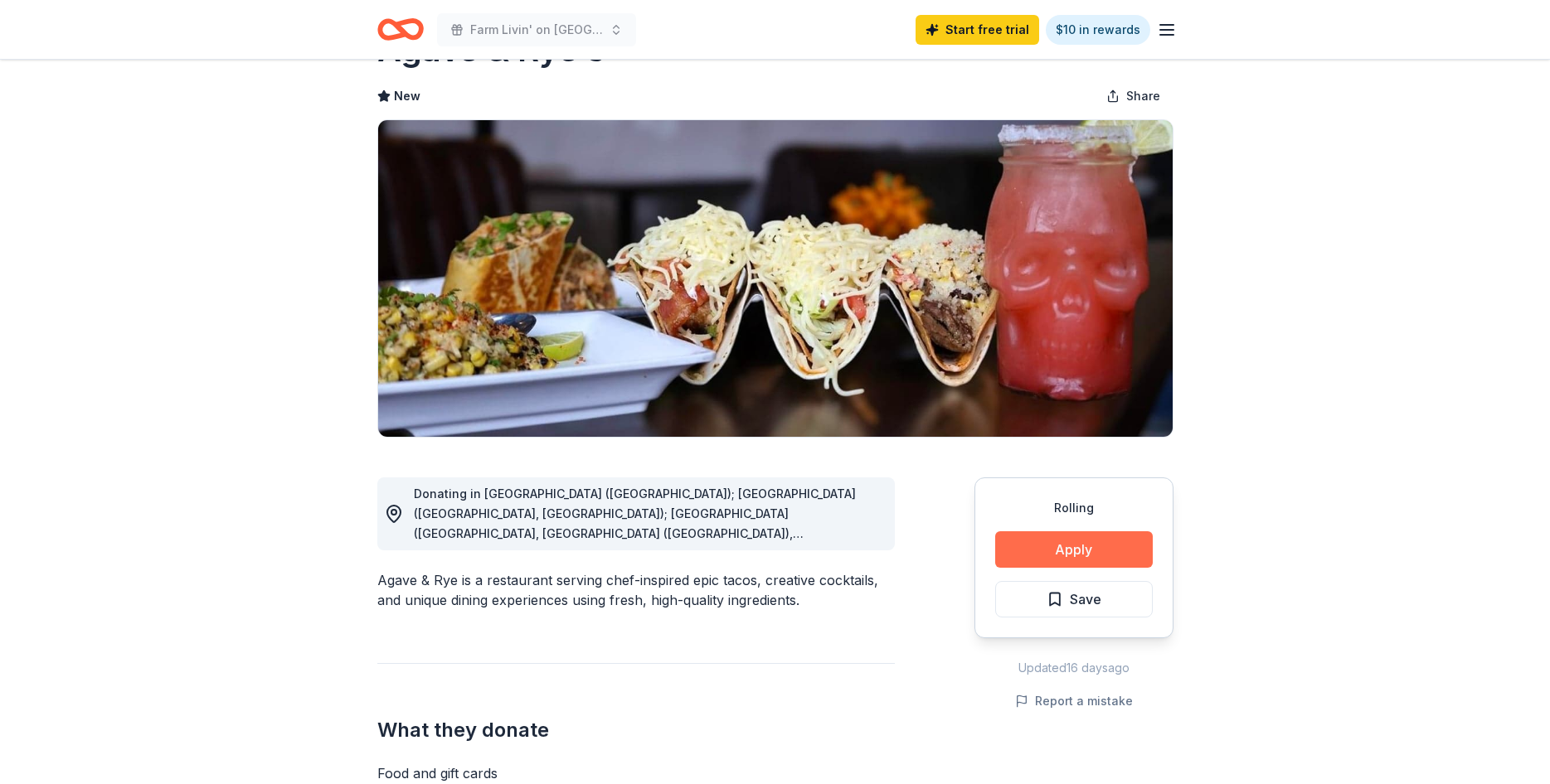
scroll to position [134, 0]
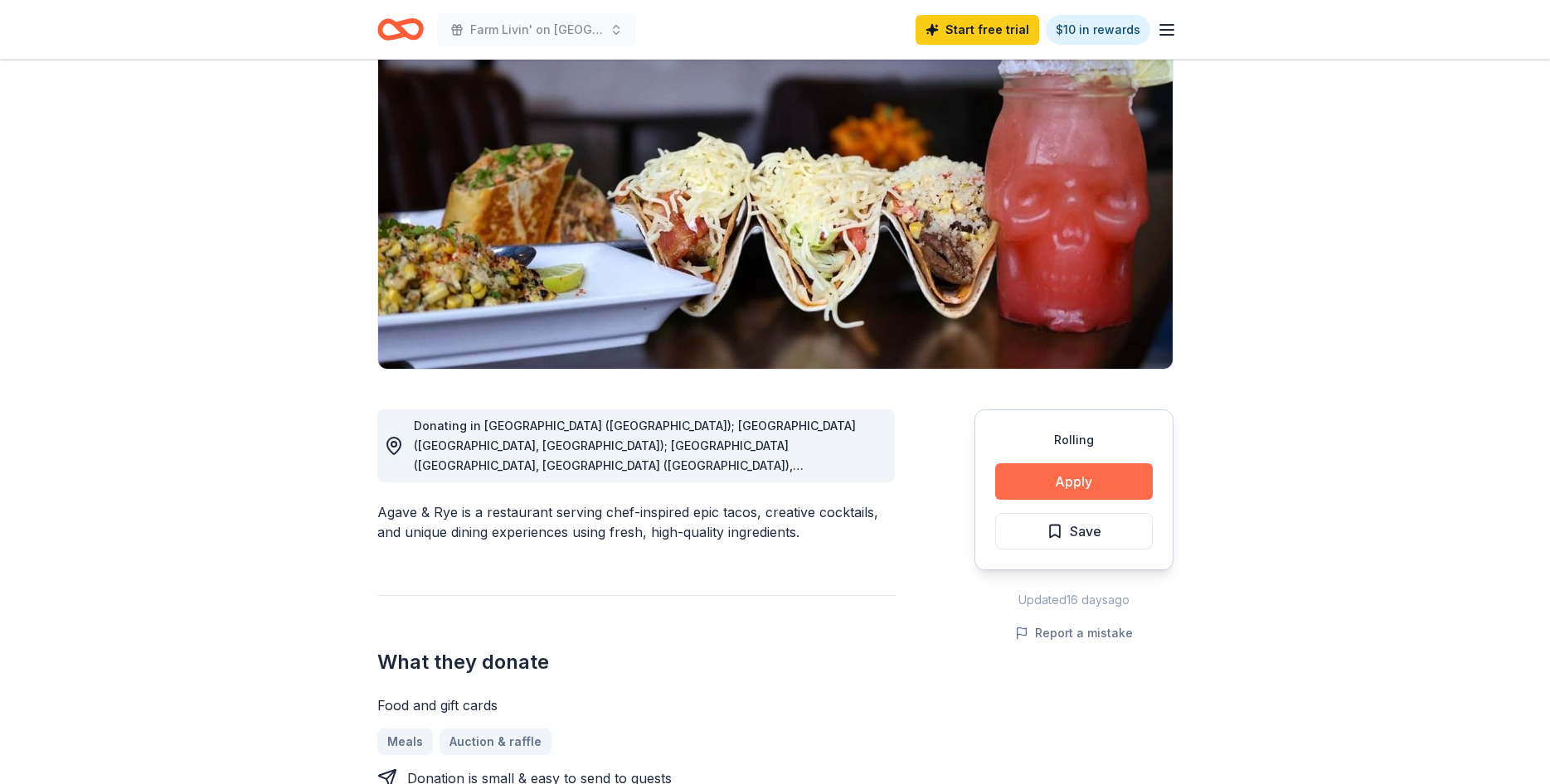
click at [1068, 486] on button "Apply" at bounding box center [1074, 481] width 157 height 37
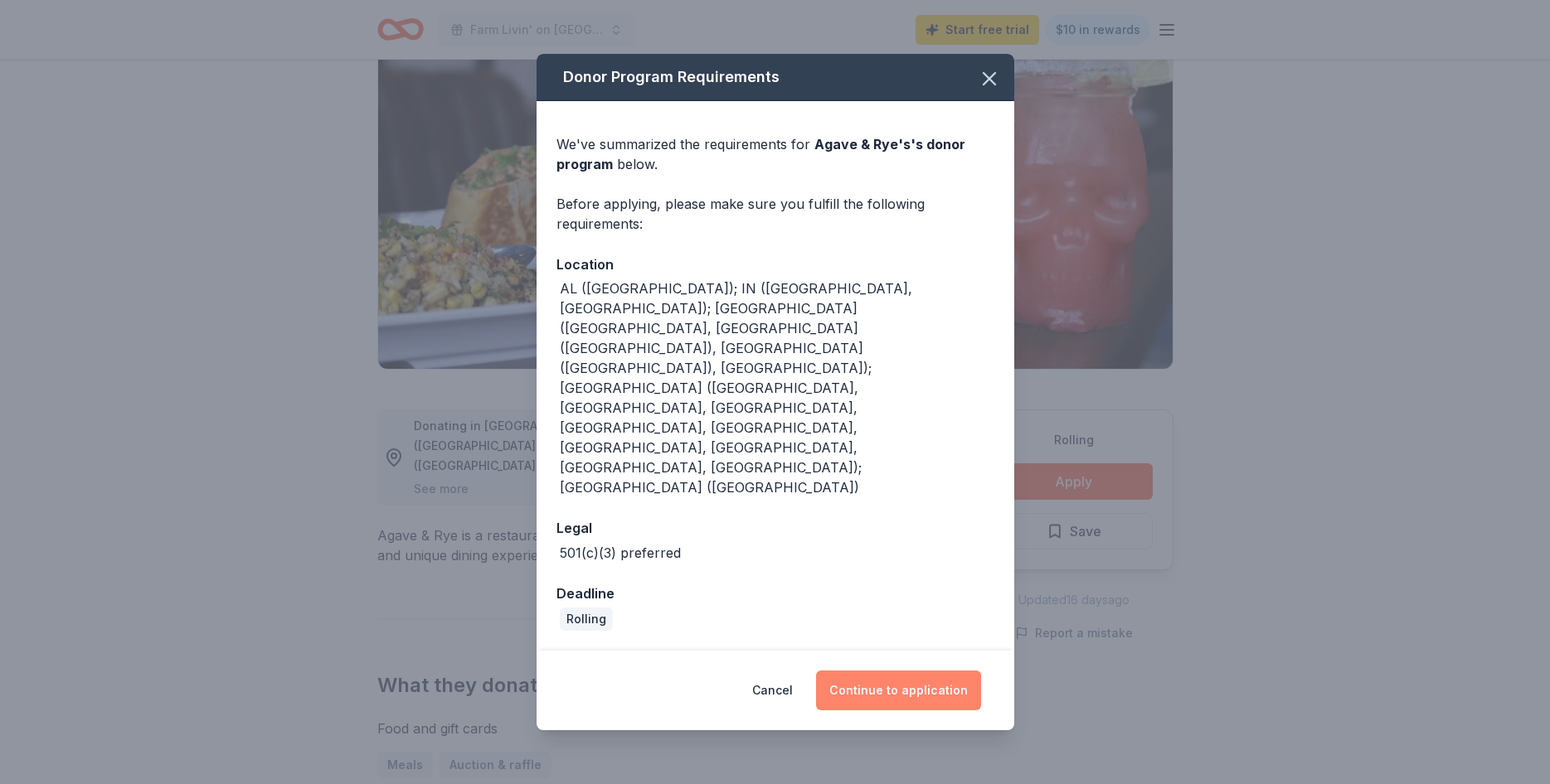
click at [914, 671] on button "Continue to application" at bounding box center [898, 690] width 165 height 40
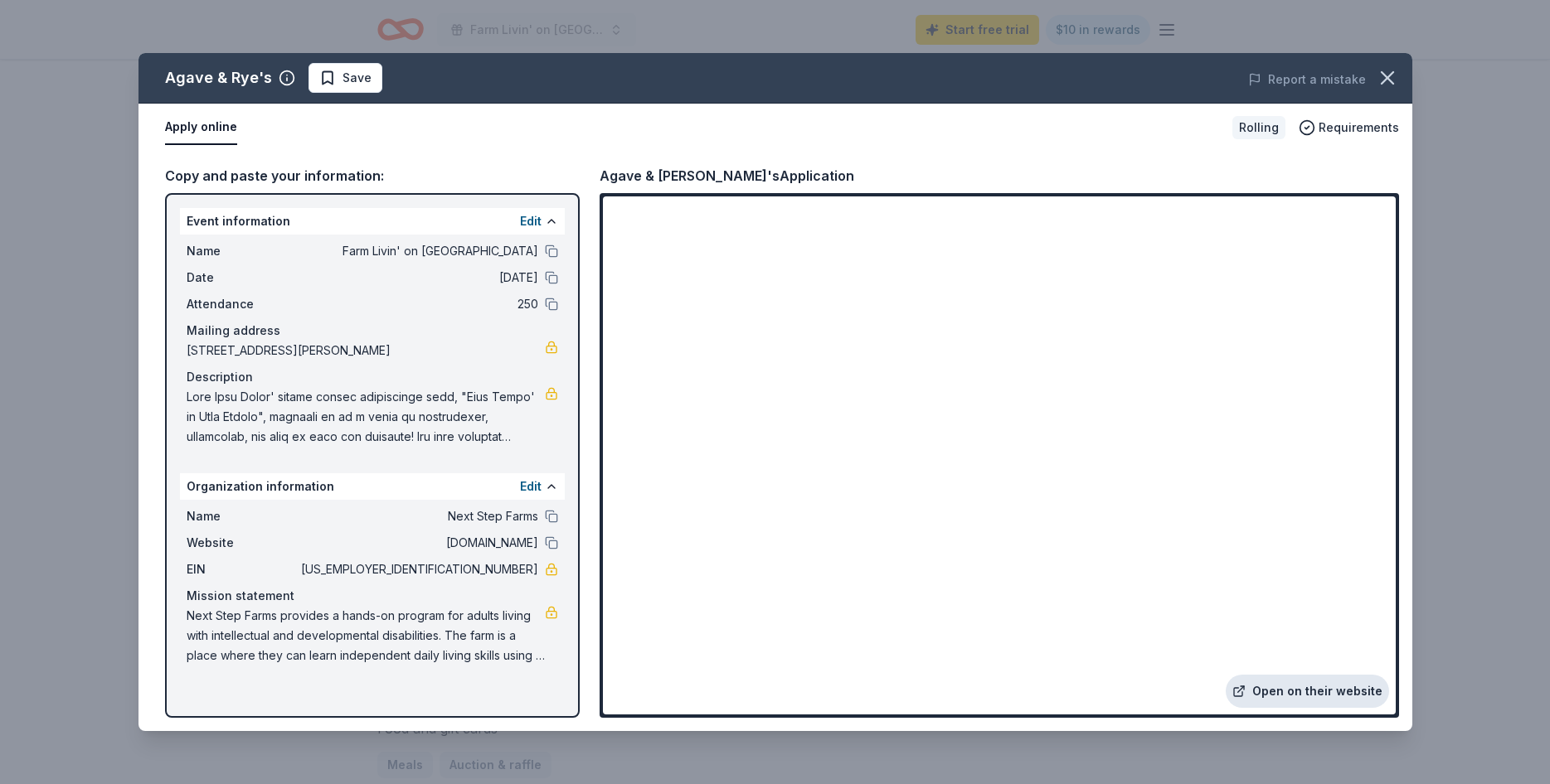
click at [1322, 691] on link "Open on their website" at bounding box center [1308, 691] width 163 height 33
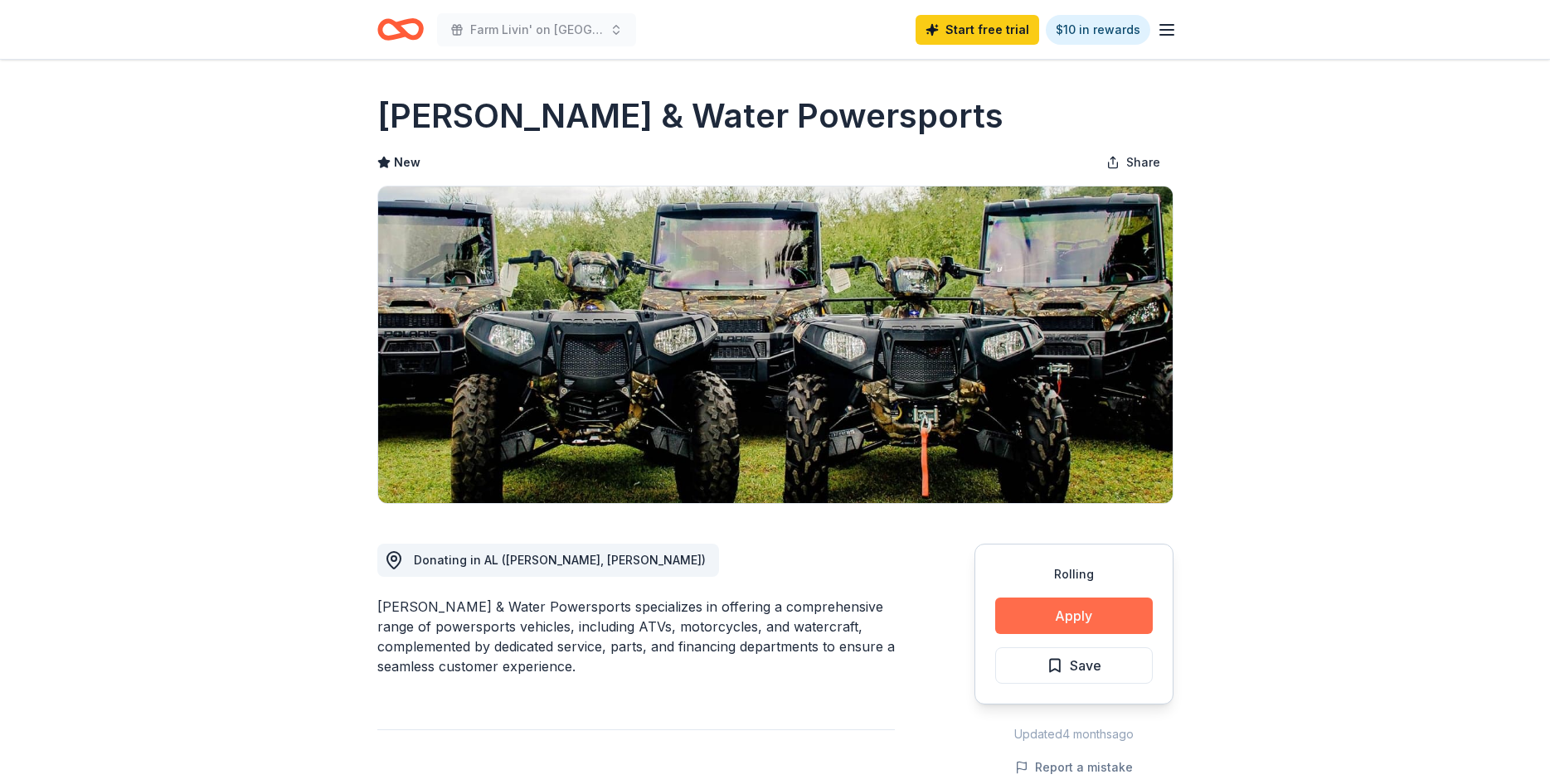
click at [1078, 625] on button "Apply" at bounding box center [1074, 616] width 157 height 37
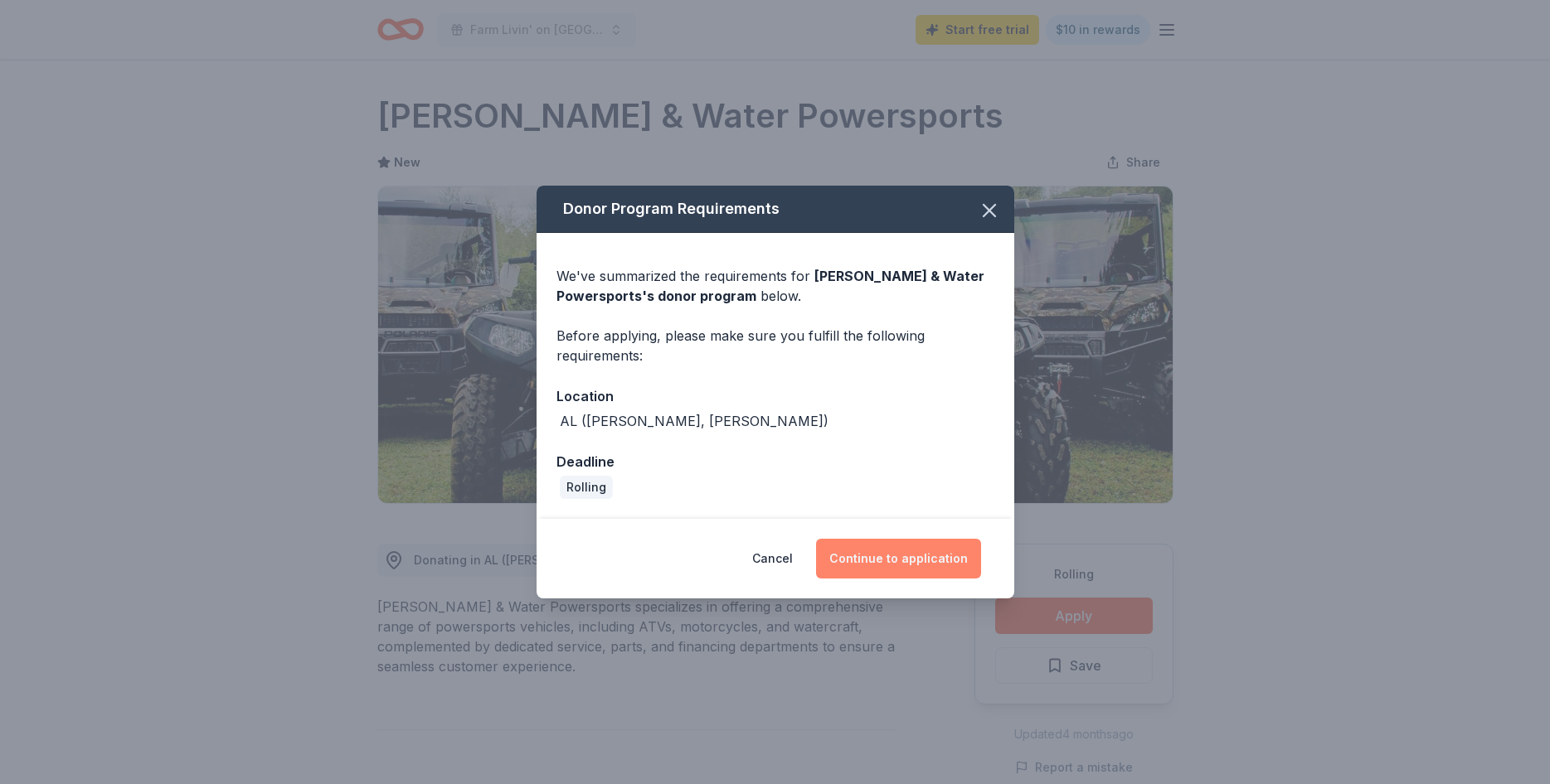
click at [920, 549] on button "Continue to application" at bounding box center [898, 559] width 165 height 40
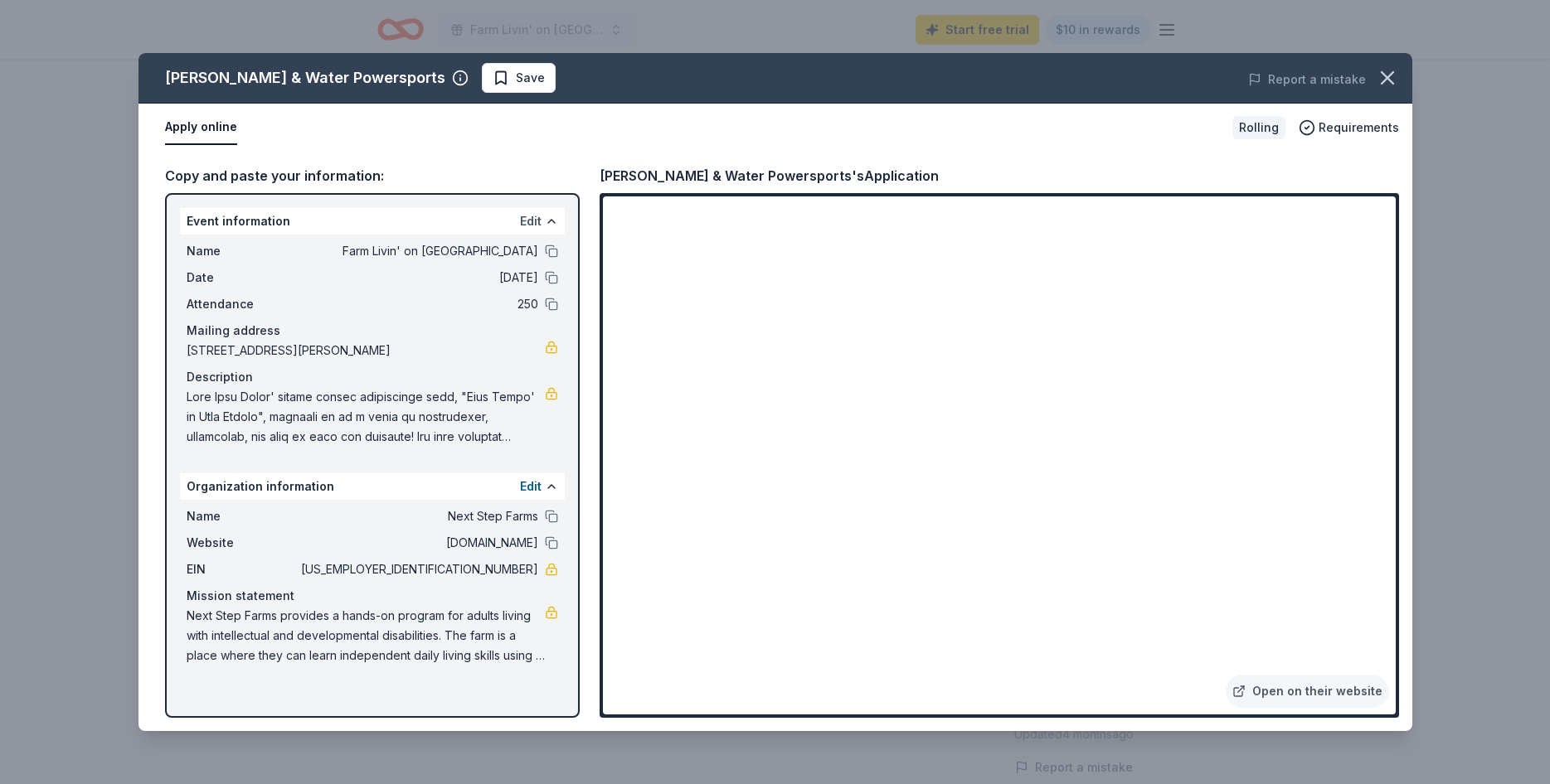
click at [530, 216] on button "Edit" at bounding box center [530, 221] width 21 height 20
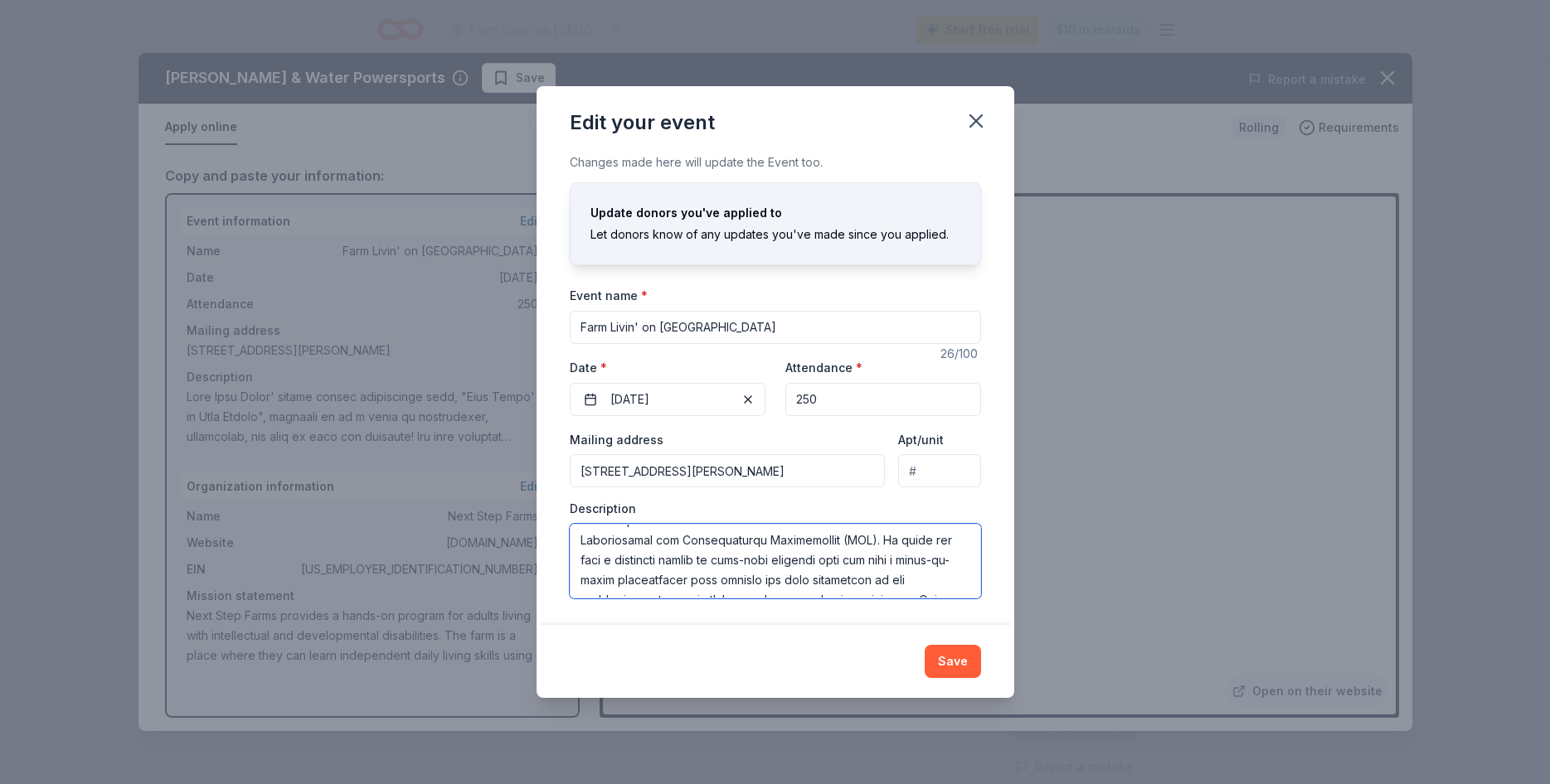
scroll to position [557, 0]
drag, startPoint x: 580, startPoint y: 543, endPoint x: 1131, endPoint y: 741, distance: 585.5
click at [981, 599] on textarea at bounding box center [776, 561] width 412 height 75
click at [960, 659] on button "Save" at bounding box center [953, 662] width 56 height 33
